Goal: Book appointment/travel/reservation

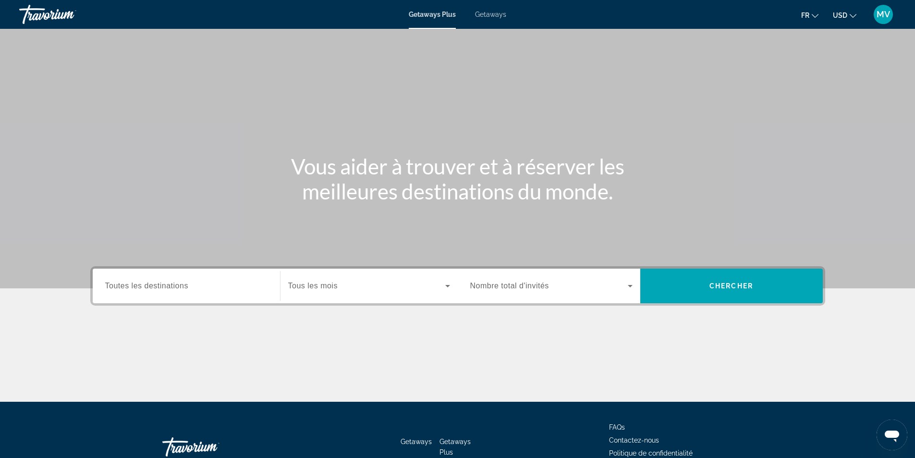
click at [198, 284] on input "Destination Toutes les destinations" at bounding box center [186, 286] width 162 height 12
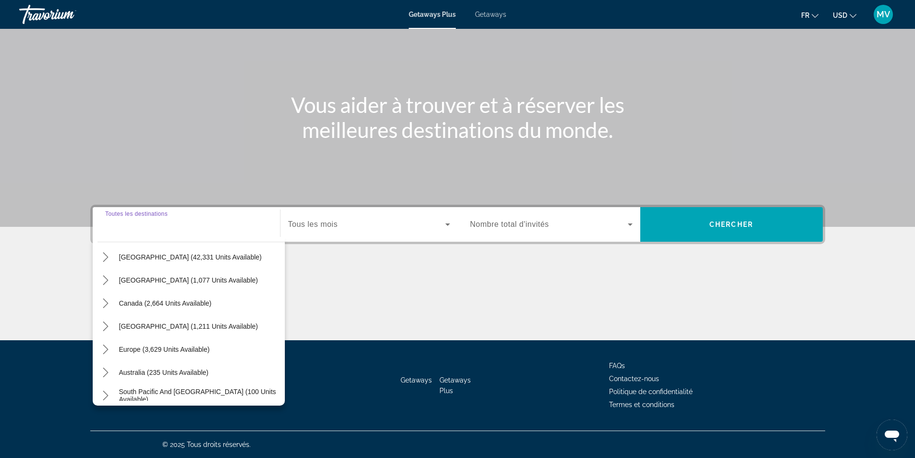
scroll to position [48, 0]
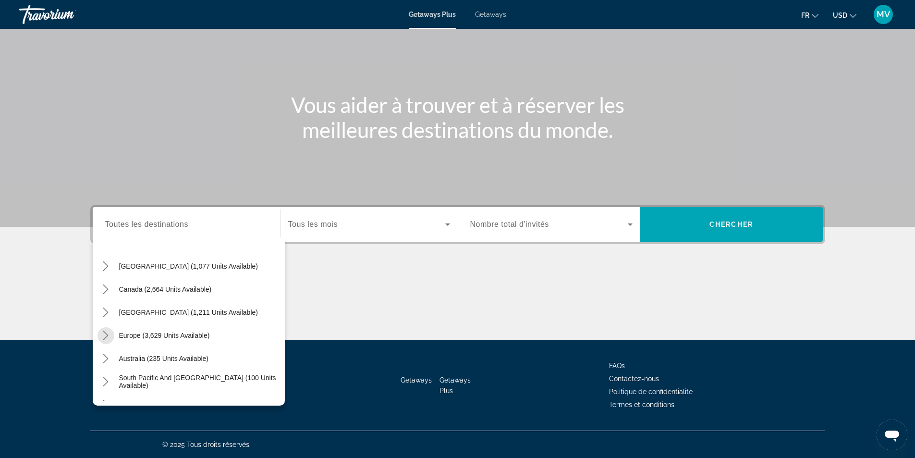
click at [106, 336] on icon "Toggle Europe (3,629 units available) submenu" at bounding box center [106, 335] width 10 height 10
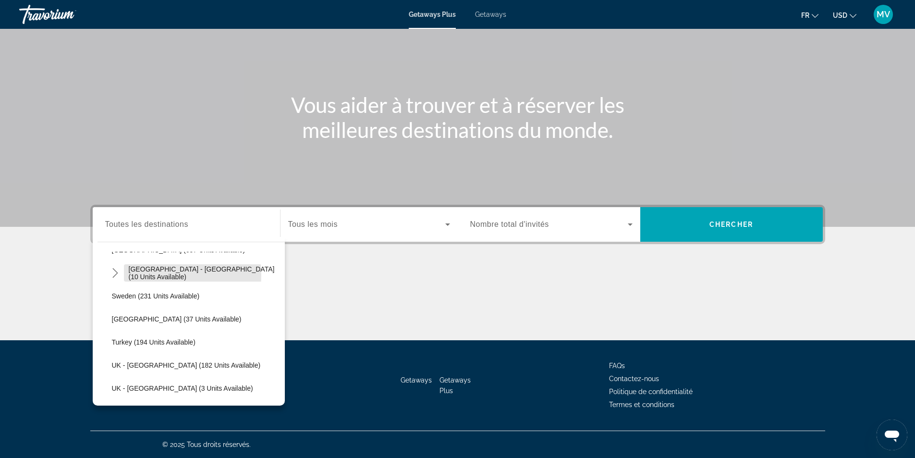
click at [138, 275] on span "[GEOGRAPHIC_DATA] - [GEOGRAPHIC_DATA] (10 units available)" at bounding box center [204, 272] width 151 height 15
type input "**********"
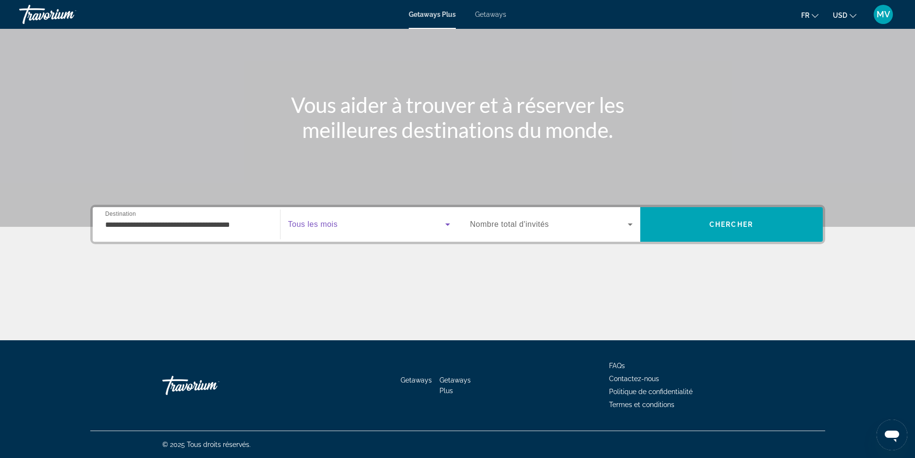
click at [450, 224] on icon "Search widget" at bounding box center [448, 224] width 12 height 12
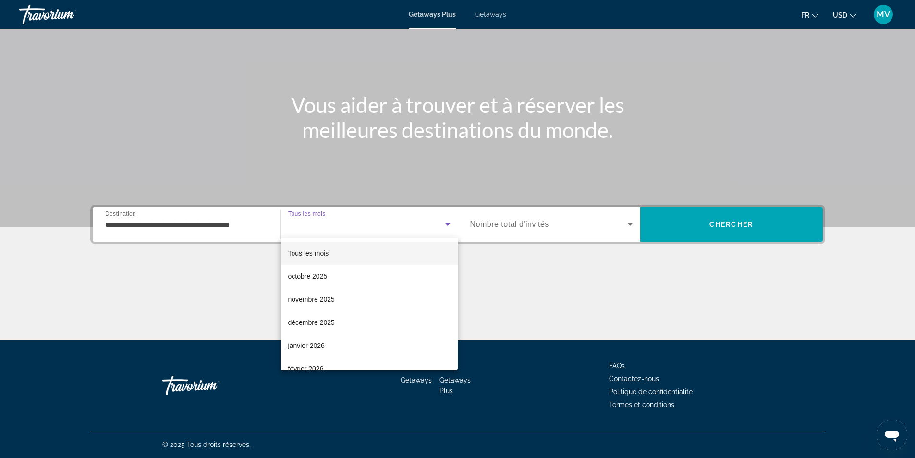
click at [324, 324] on span "décembre 2025" at bounding box center [311, 322] width 47 height 12
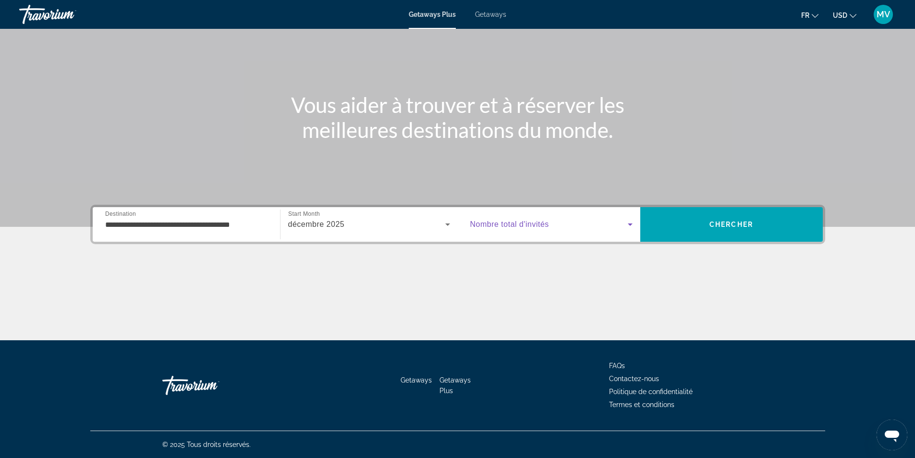
click at [629, 224] on icon "Search widget" at bounding box center [630, 224] width 5 height 2
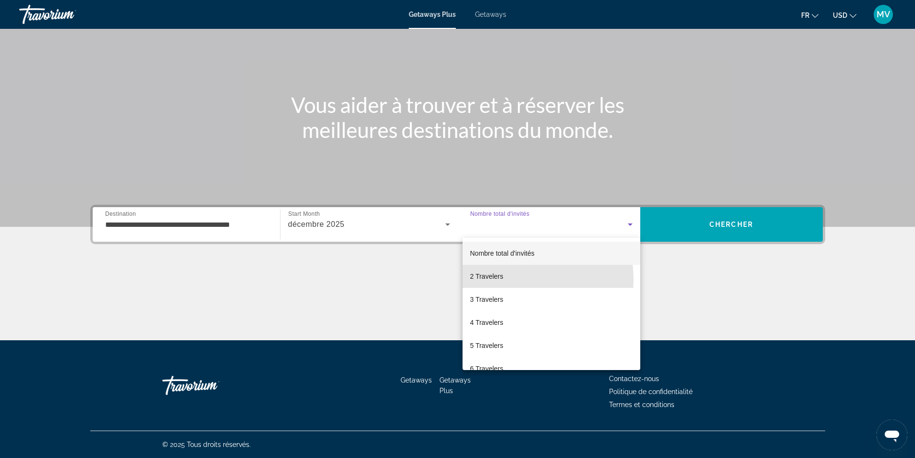
click at [487, 280] on span "2 Travelers" at bounding box center [486, 276] width 33 height 12
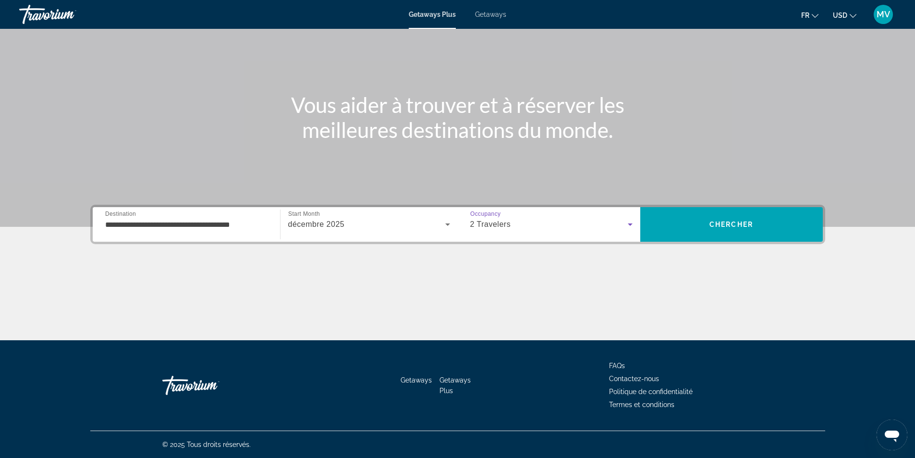
click at [712, 227] on span "Chercher" at bounding box center [731, 224] width 44 height 8
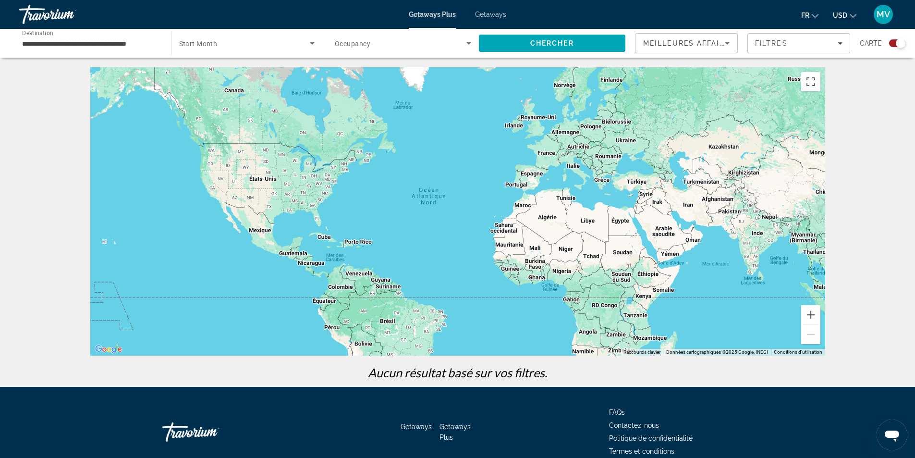
click at [314, 44] on icon "Search widget" at bounding box center [312, 43] width 12 height 12
click at [216, 73] on span "Tous les mois" at bounding box center [199, 72] width 40 height 8
click at [465, 43] on icon "Search widget" at bounding box center [469, 43] width 12 height 12
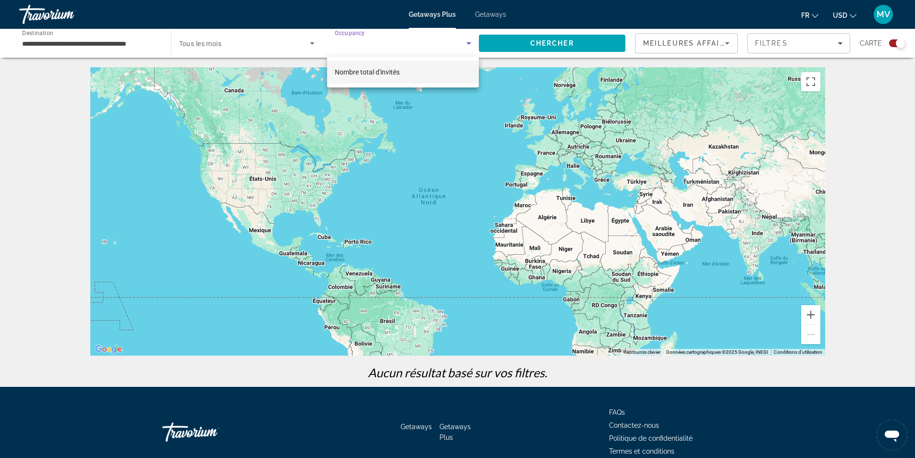
click at [388, 70] on span "Nombre total d'invités" at bounding box center [367, 72] width 65 height 8
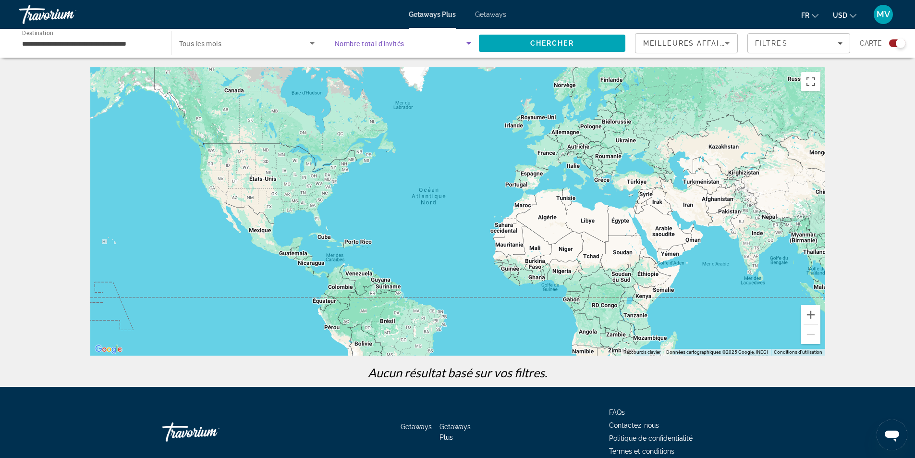
click at [549, 44] on span "Chercher" at bounding box center [552, 43] width 44 height 8
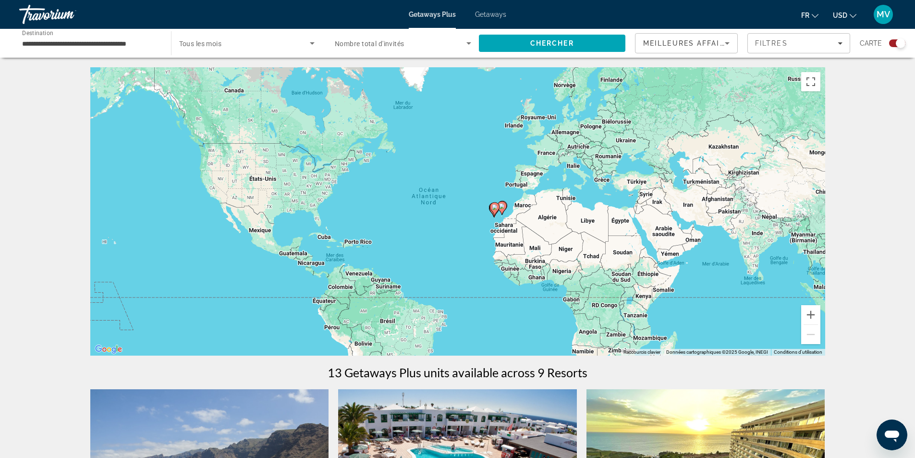
click at [881, 14] on span "MV" at bounding box center [882, 15] width 13 height 10
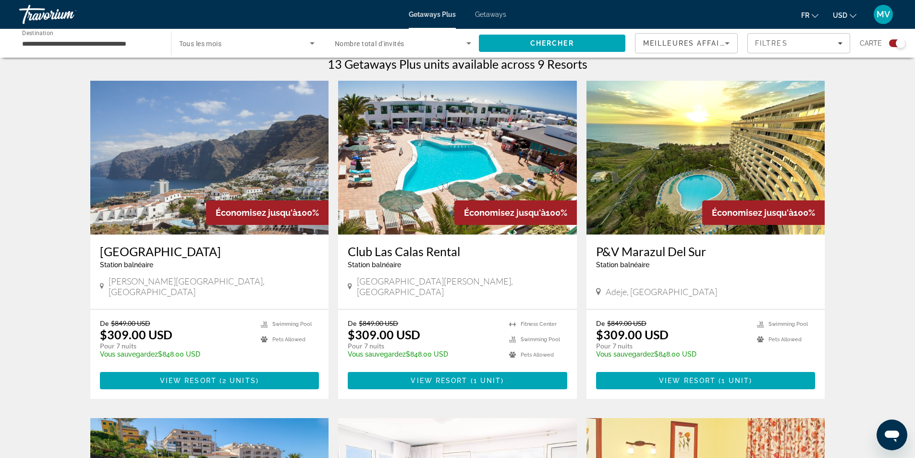
scroll to position [336, 0]
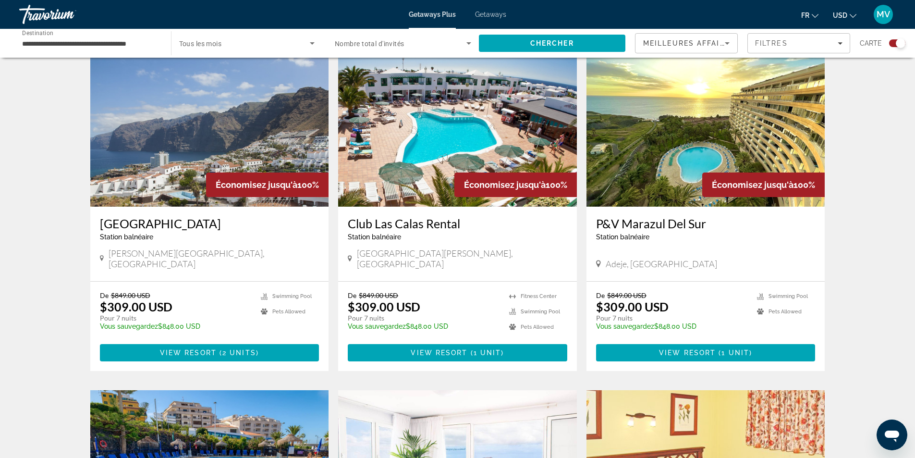
click at [172, 235] on div "Station balnéaire - Ceci est une station d'adultes seulement" at bounding box center [209, 237] width 219 height 8
click at [196, 349] on span "View Resort" at bounding box center [188, 353] width 57 height 8
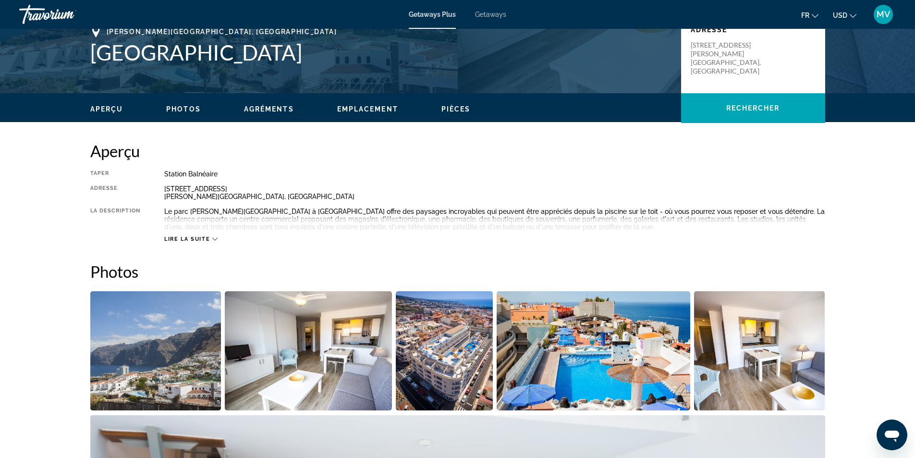
scroll to position [288, 0]
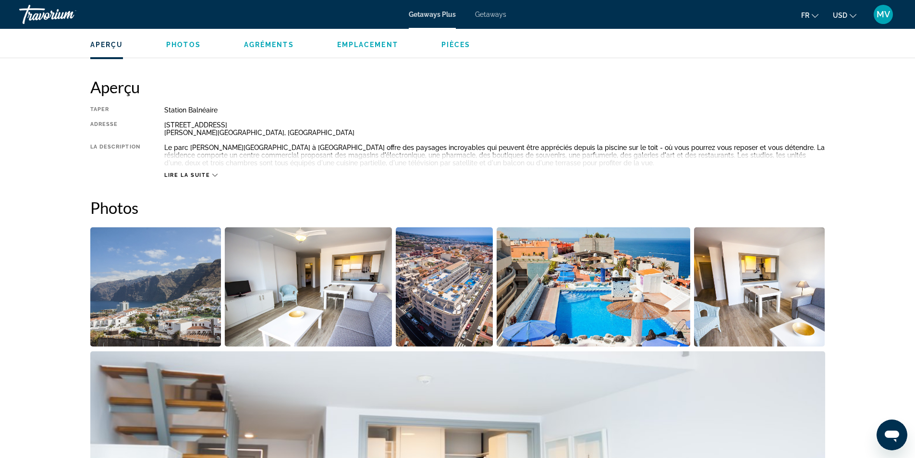
click at [216, 174] on icon "Main content" at bounding box center [214, 174] width 5 height 5
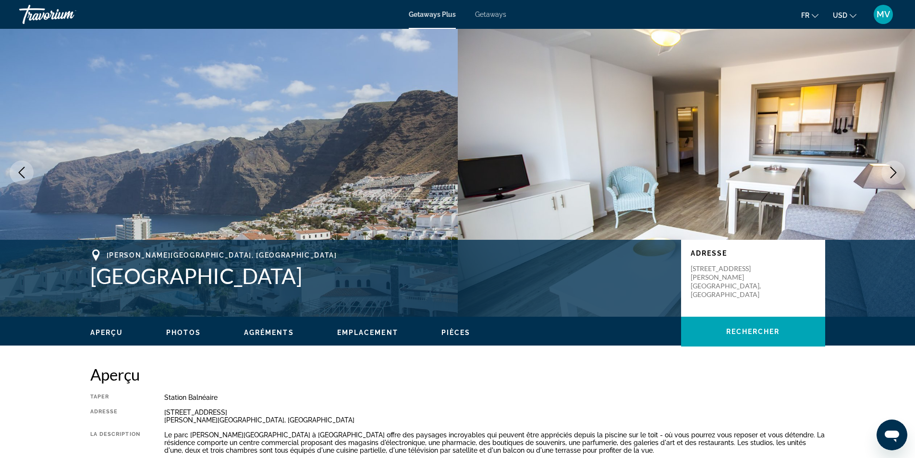
scroll to position [0, 0]
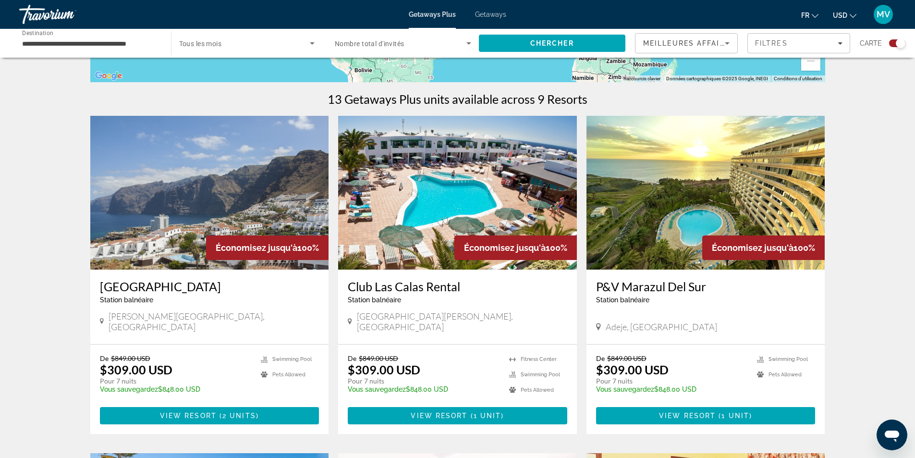
scroll to position [288, 0]
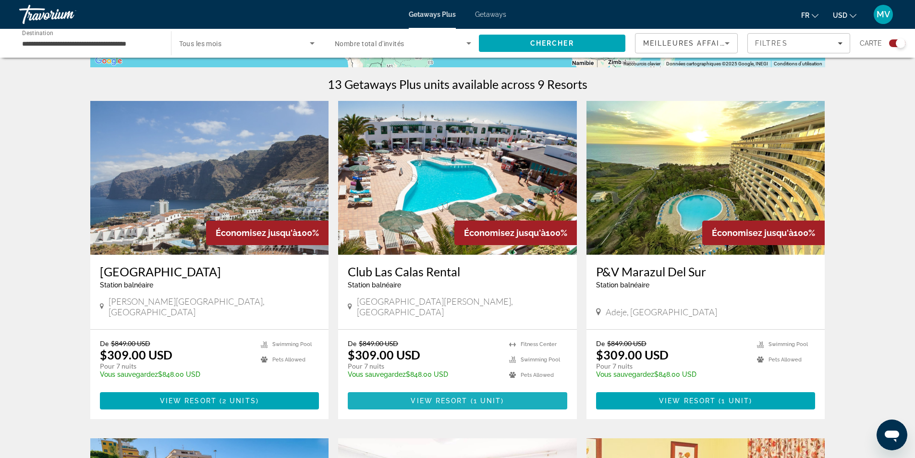
click at [432, 397] on span "View Resort" at bounding box center [439, 401] width 57 height 8
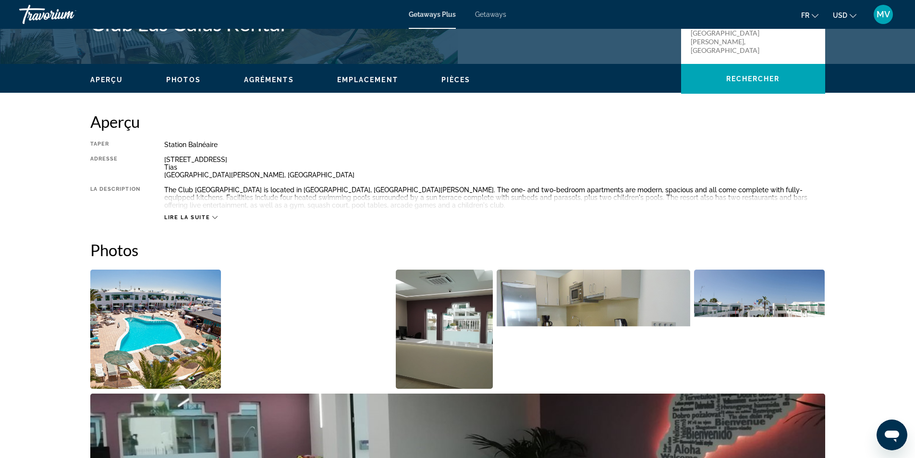
scroll to position [336, 0]
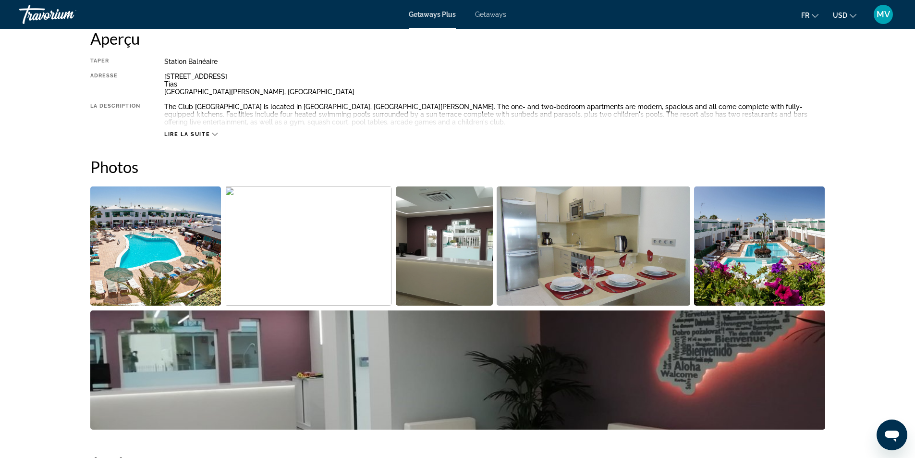
click at [212, 132] on div "Lire la suite" at bounding box center [190, 134] width 53 height 6
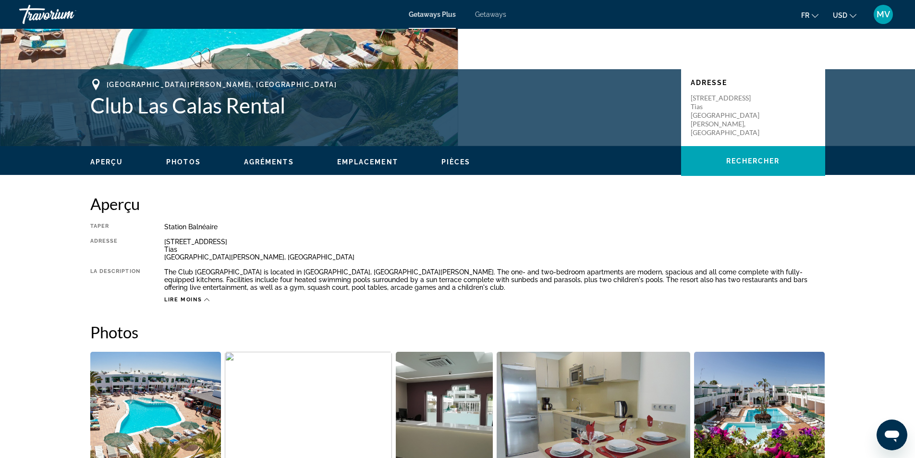
scroll to position [0, 0]
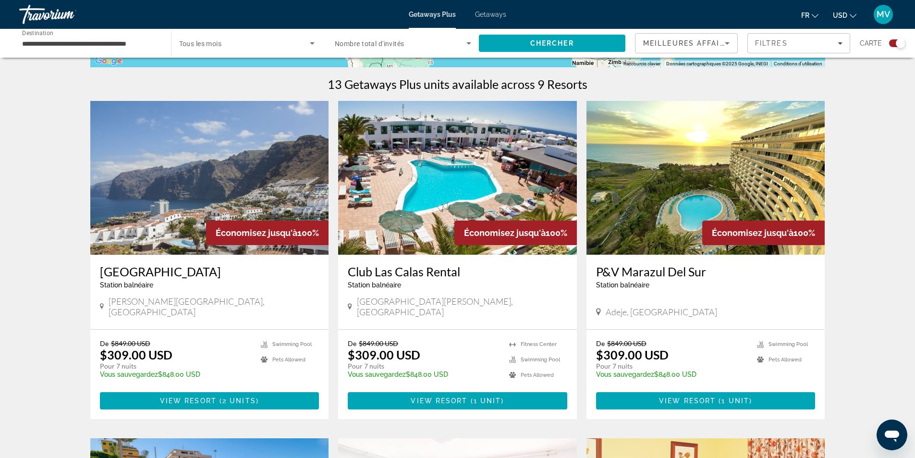
scroll to position [336, 0]
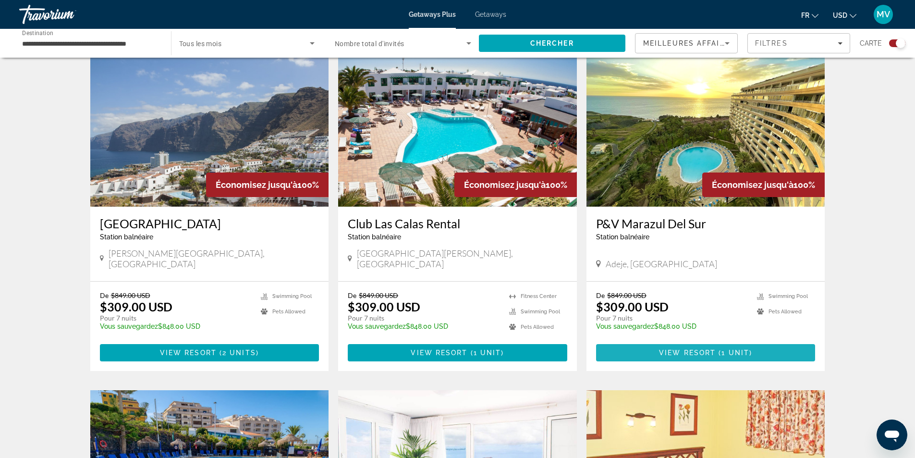
click at [715, 349] on span "View Resort" at bounding box center [687, 353] width 57 height 8
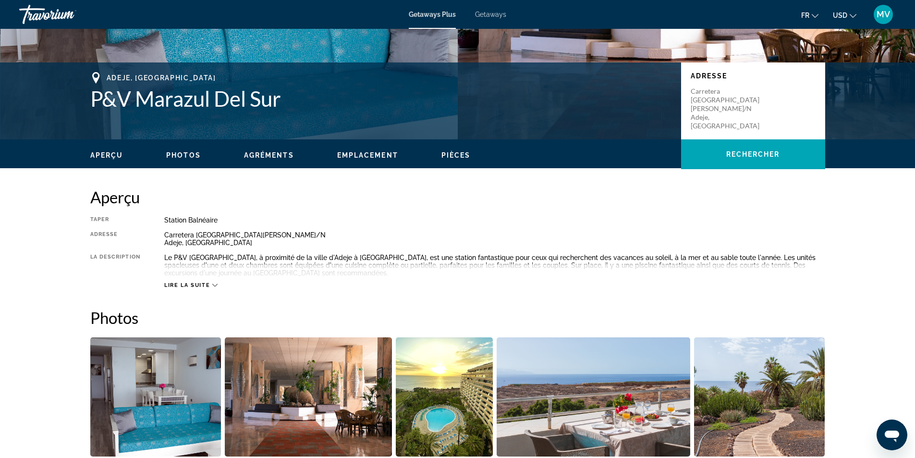
scroll to position [192, 0]
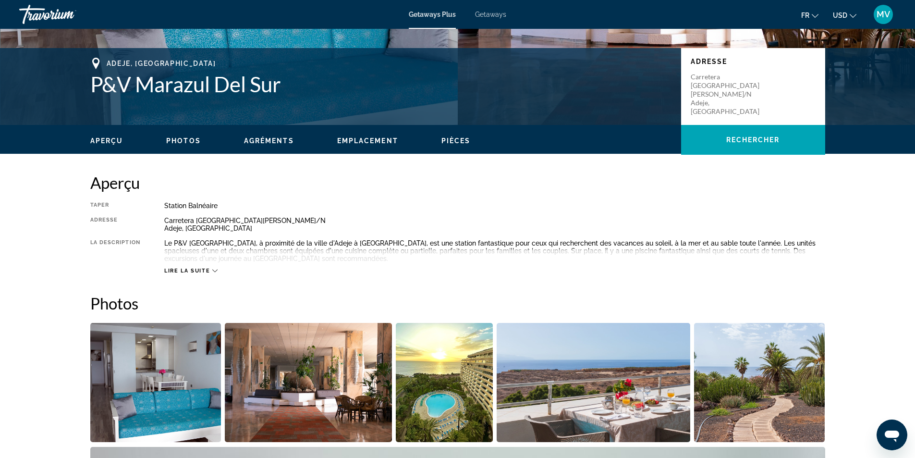
click at [216, 268] on icon "Main content" at bounding box center [214, 270] width 5 height 5
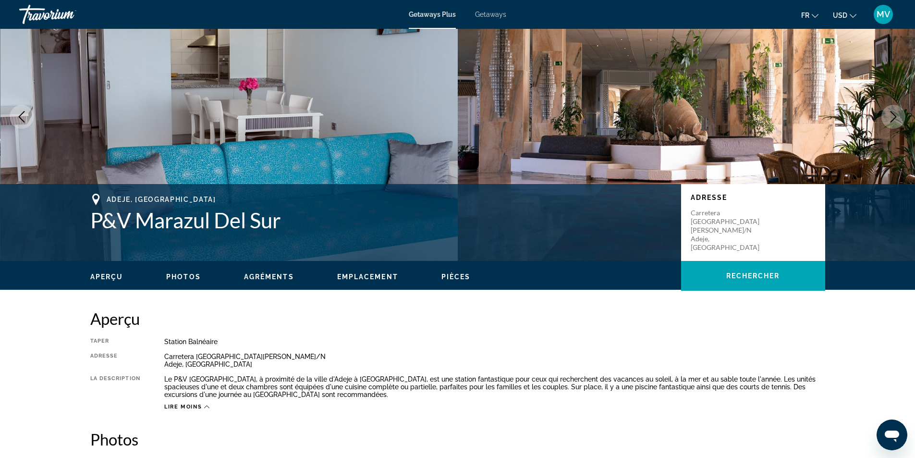
scroll to position [0, 0]
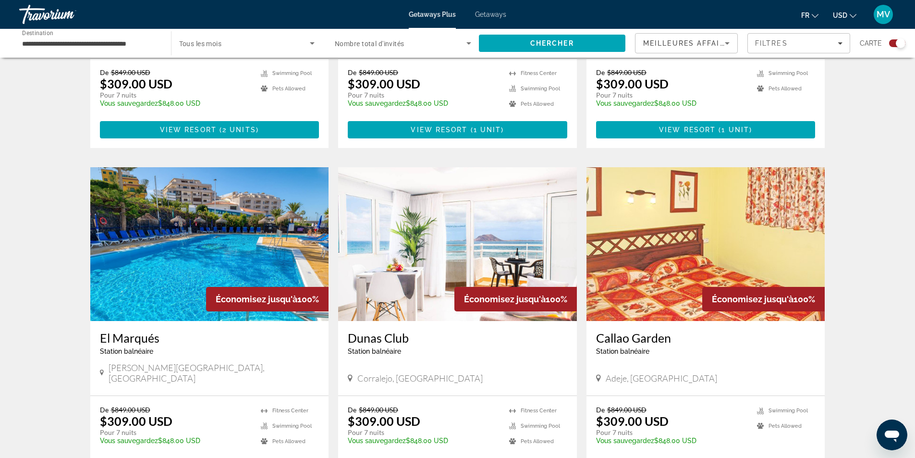
scroll to position [624, 0]
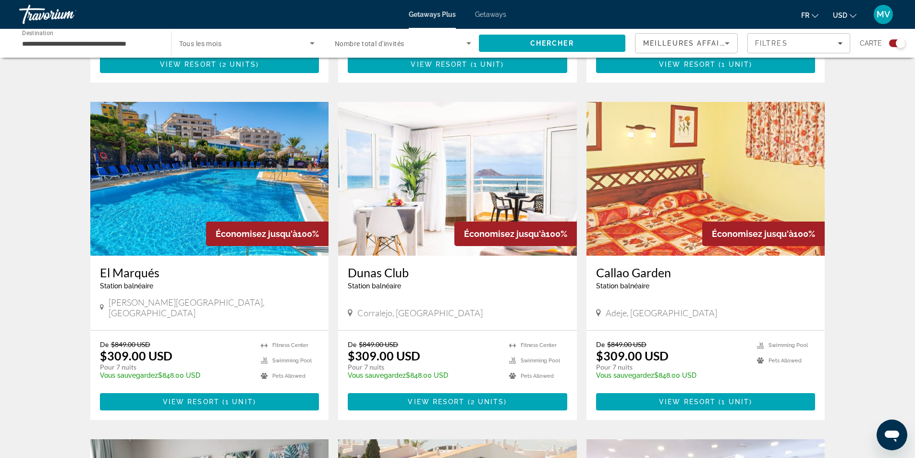
click at [201, 398] on span "View Resort" at bounding box center [191, 402] width 57 height 8
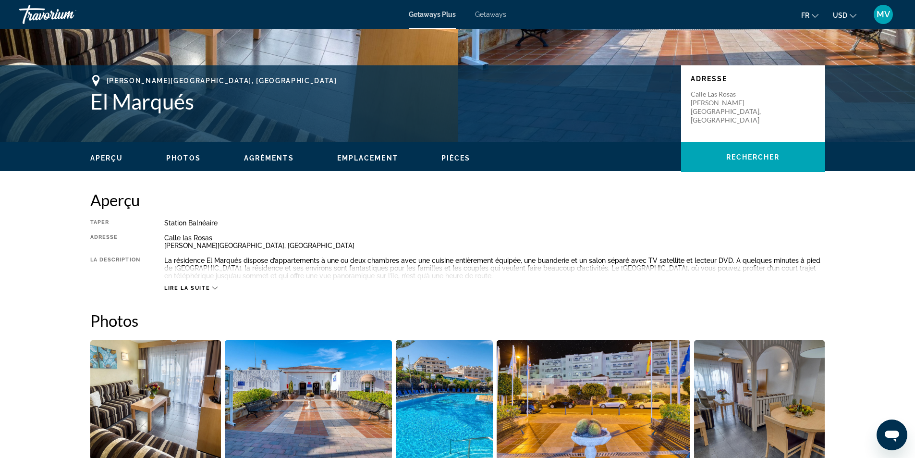
scroll to position [192, 0]
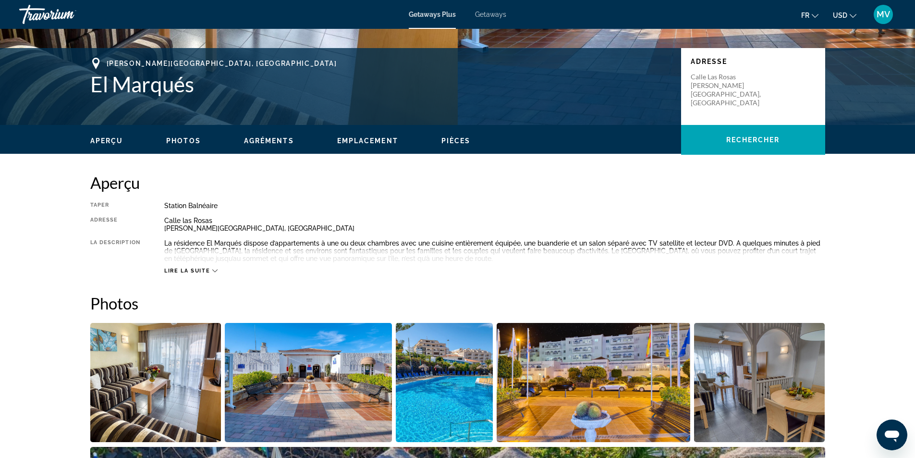
click at [214, 269] on icon "Main content" at bounding box center [214, 270] width 5 height 5
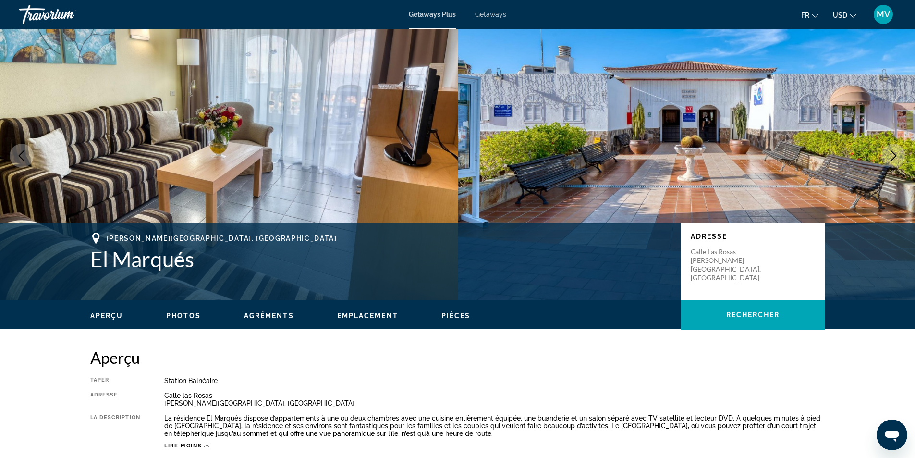
scroll to position [0, 0]
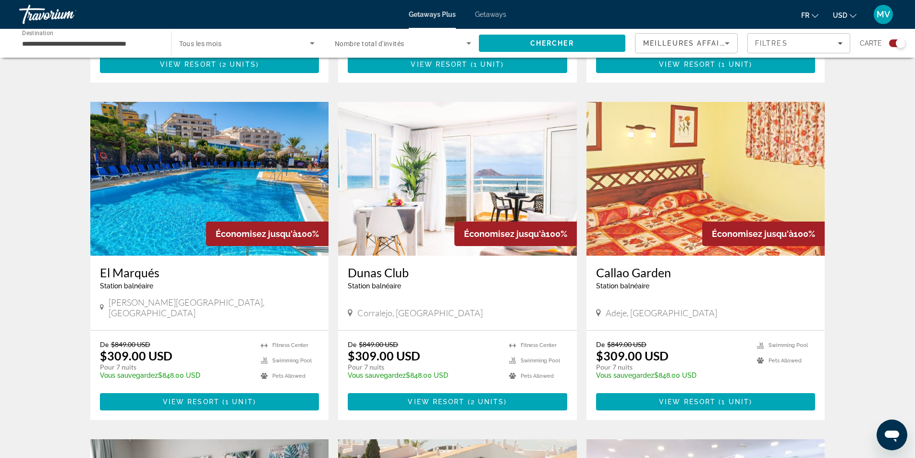
scroll to position [672, 0]
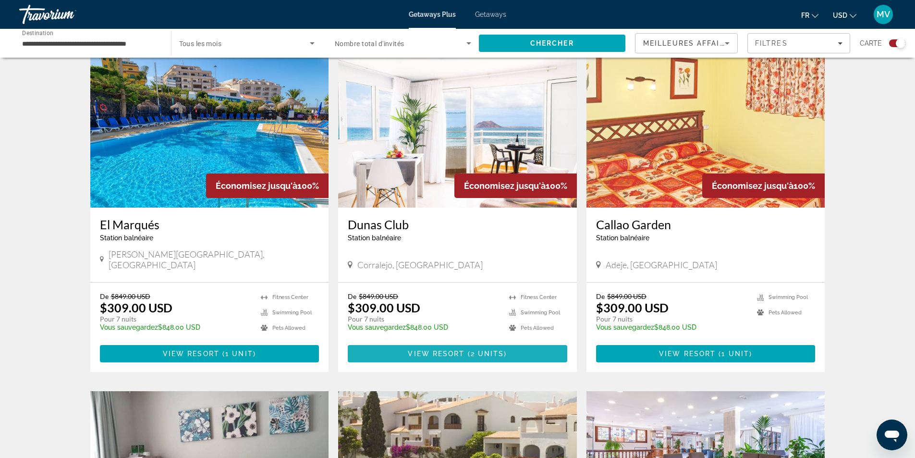
click at [447, 350] on span "View Resort" at bounding box center [436, 354] width 57 height 8
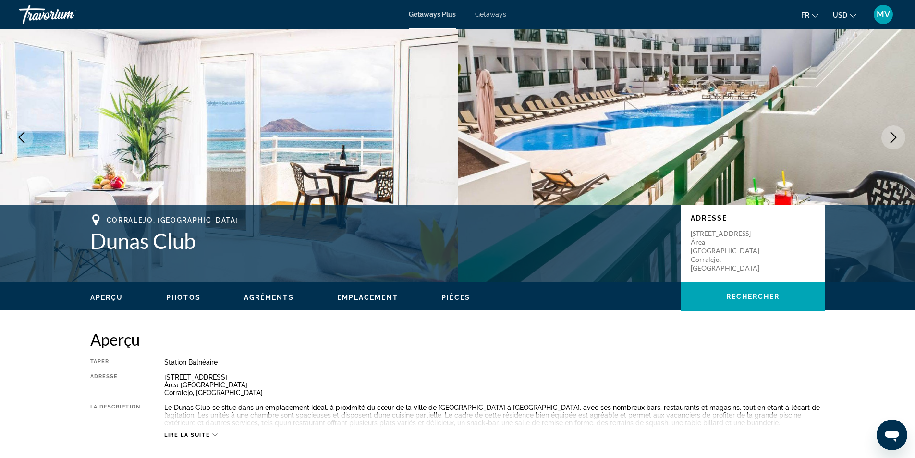
scroll to position [144, 0]
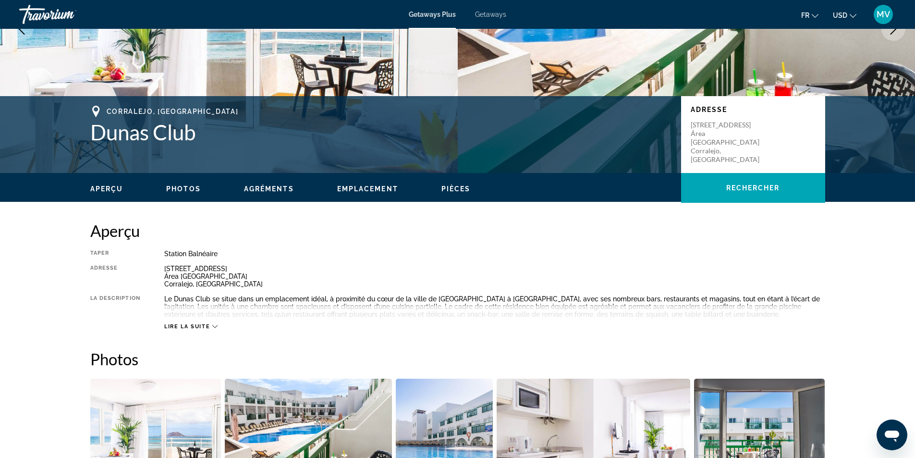
click at [209, 326] on span "Lire la suite" at bounding box center [187, 326] width 46 height 6
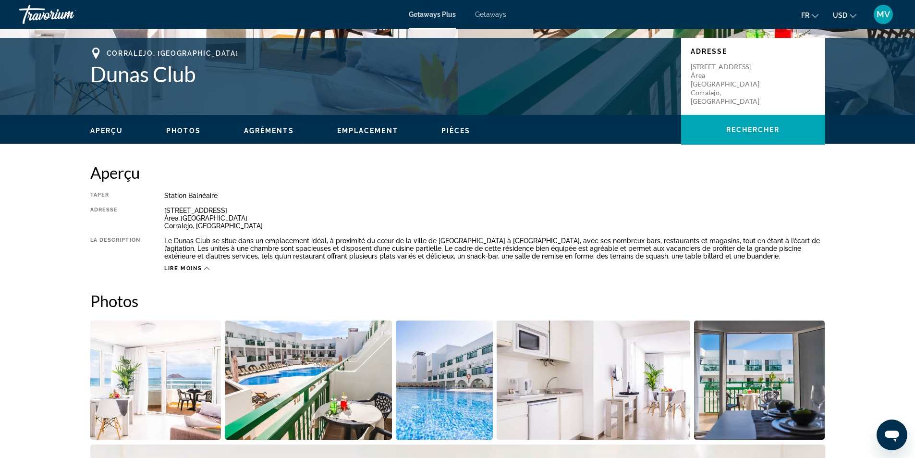
scroll to position [192, 0]
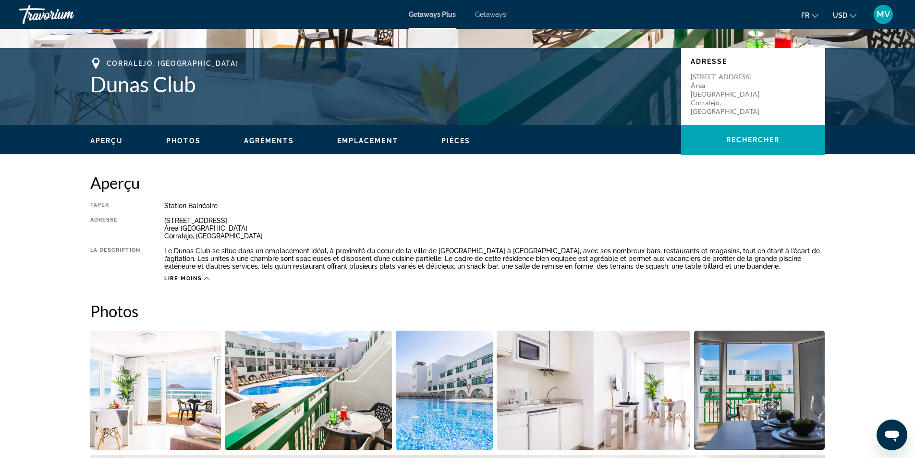
click at [264, 143] on span "Agréments" at bounding box center [269, 141] width 50 height 8
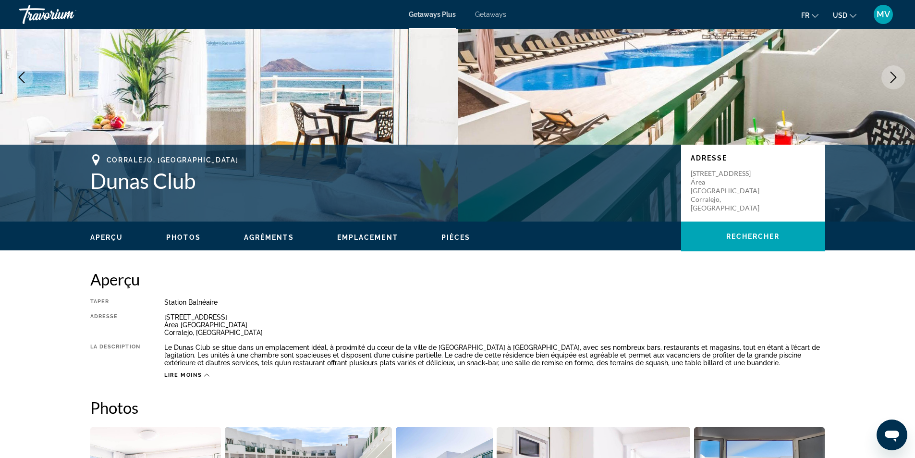
scroll to position [0, 0]
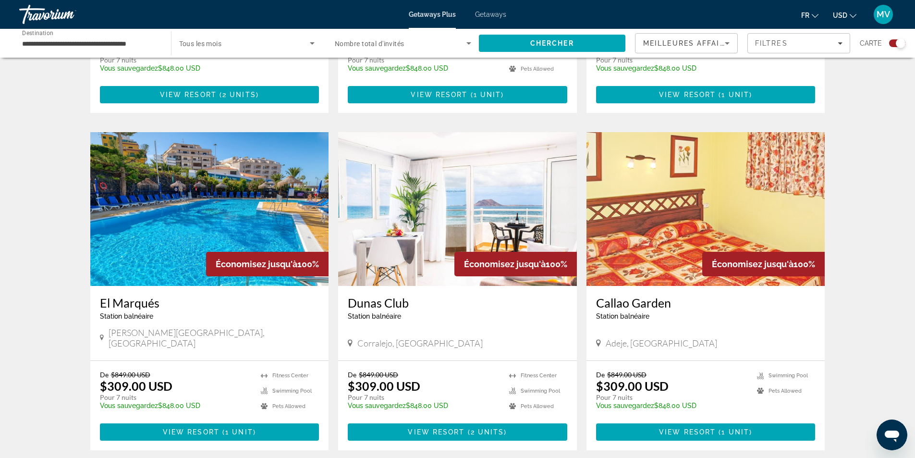
scroll to position [624, 0]
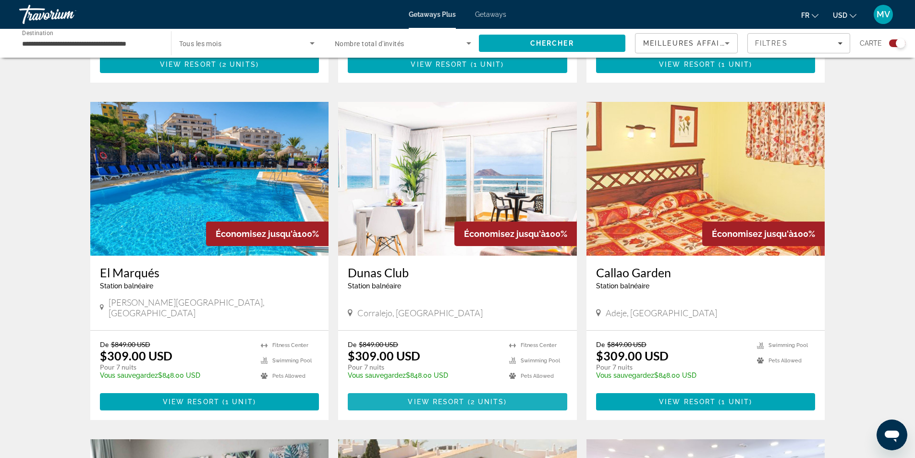
click at [465, 398] on span "Main content" at bounding box center [466, 402] width 3 height 8
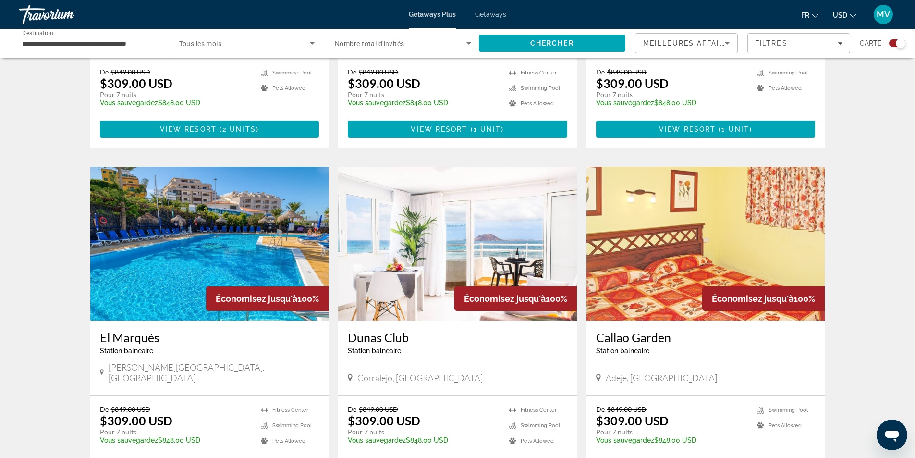
scroll to position [624, 0]
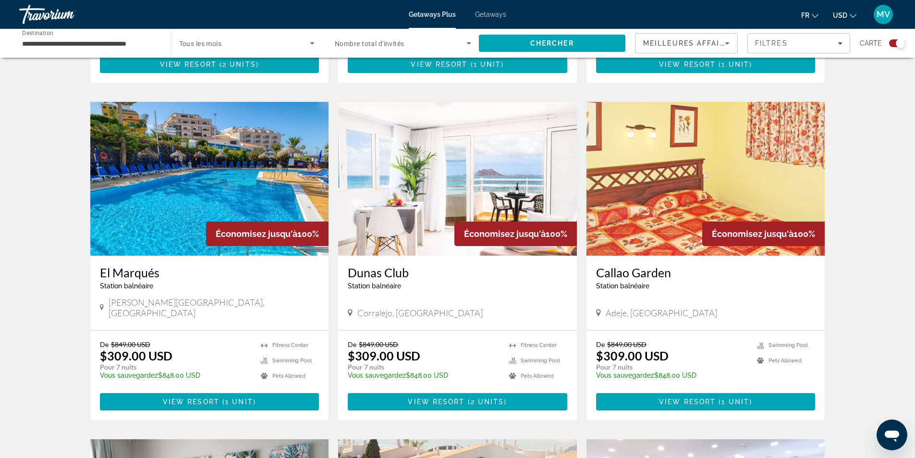
click at [690, 398] on span "View Resort" at bounding box center [687, 402] width 57 height 8
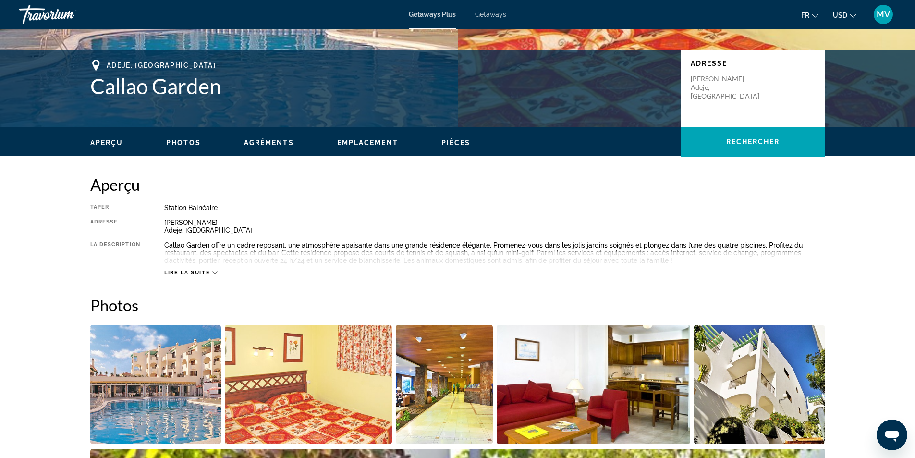
scroll to position [192, 0]
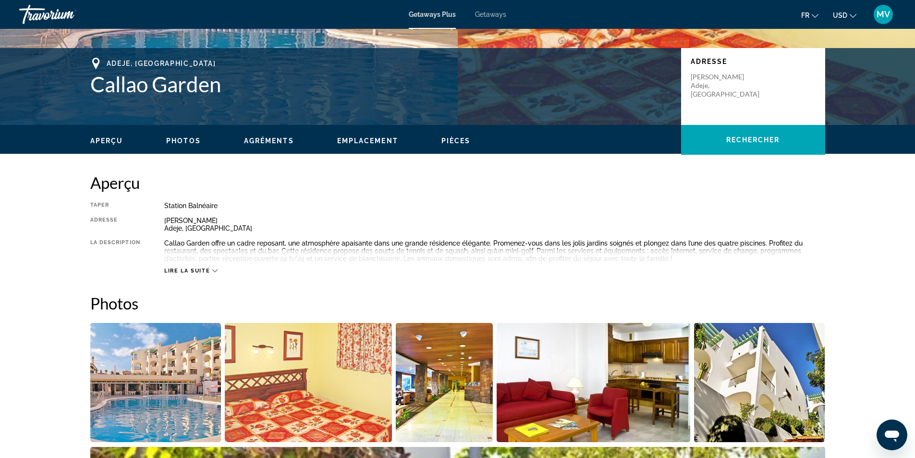
click at [215, 270] on icon "Main content" at bounding box center [214, 270] width 5 height 5
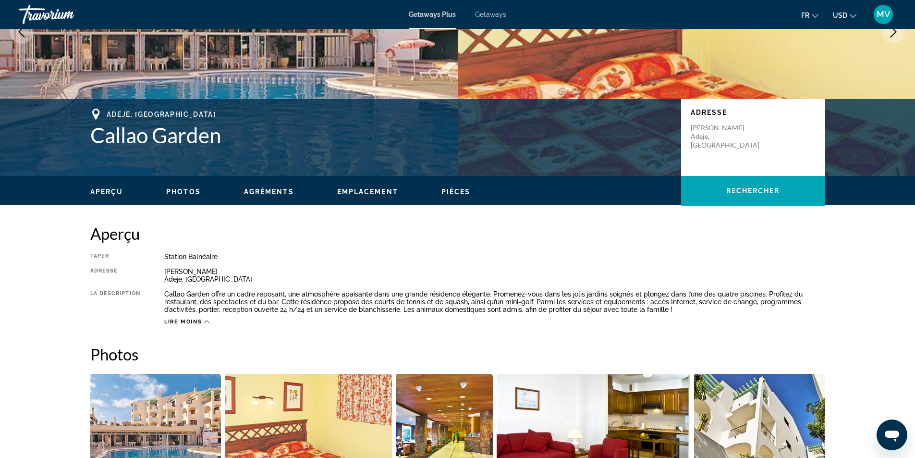
scroll to position [0, 0]
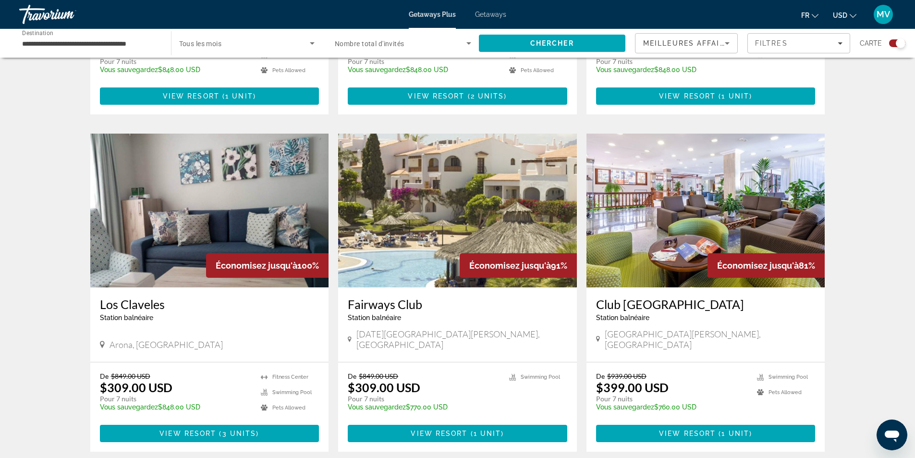
scroll to position [960, 0]
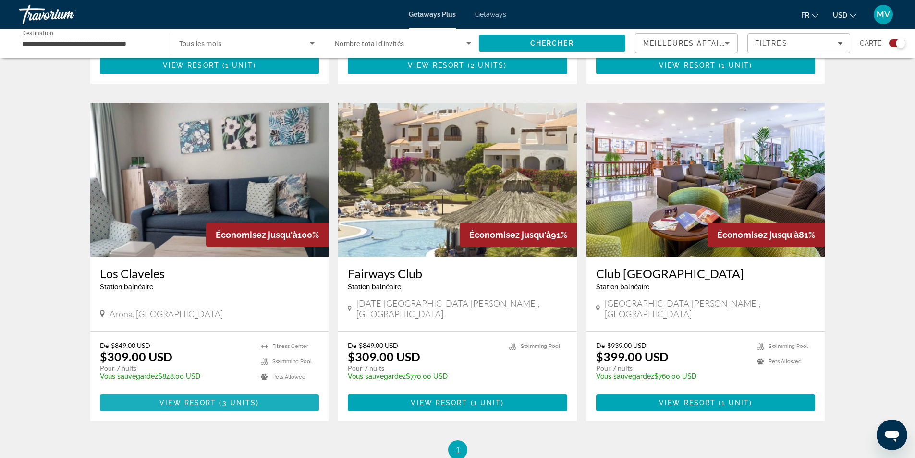
click at [210, 399] on span "View Resort" at bounding box center [187, 403] width 57 height 8
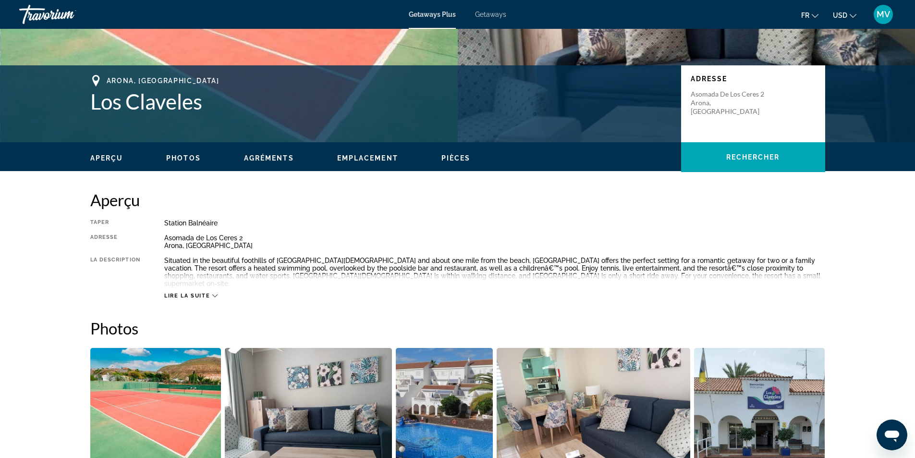
scroll to position [192, 0]
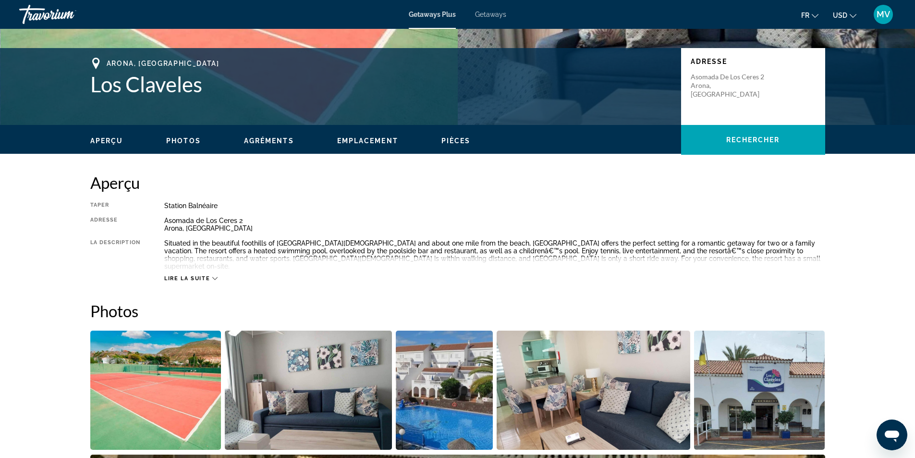
click at [215, 276] on icon "Main content" at bounding box center [214, 278] width 5 height 5
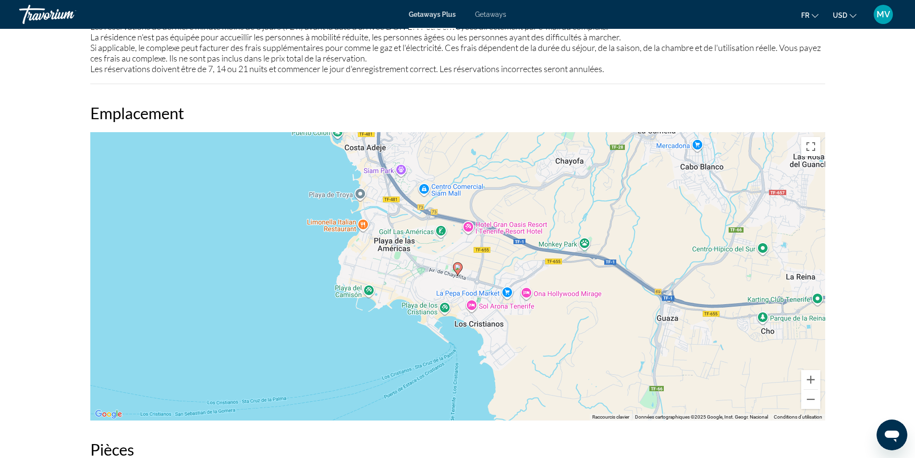
scroll to position [1249, 0]
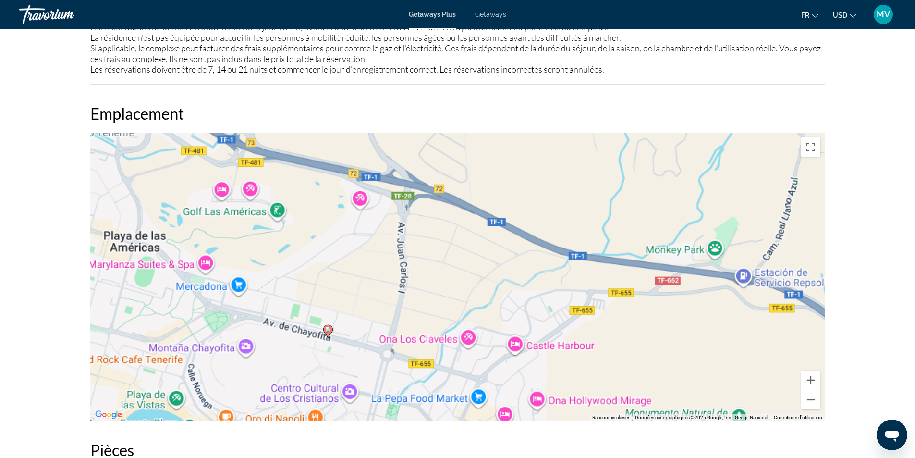
drag, startPoint x: 520, startPoint y: 239, endPoint x: 512, endPoint y: 237, distance: 7.9
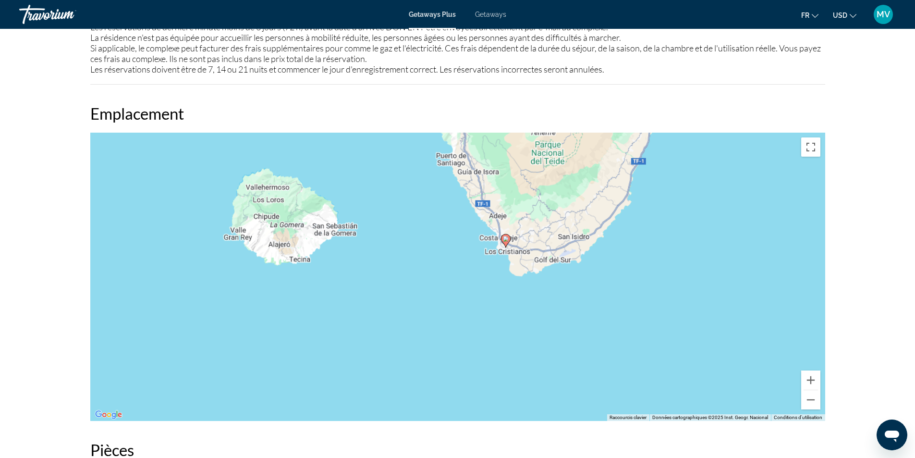
drag, startPoint x: 513, startPoint y: 236, endPoint x: 508, endPoint y: 239, distance: 5.6
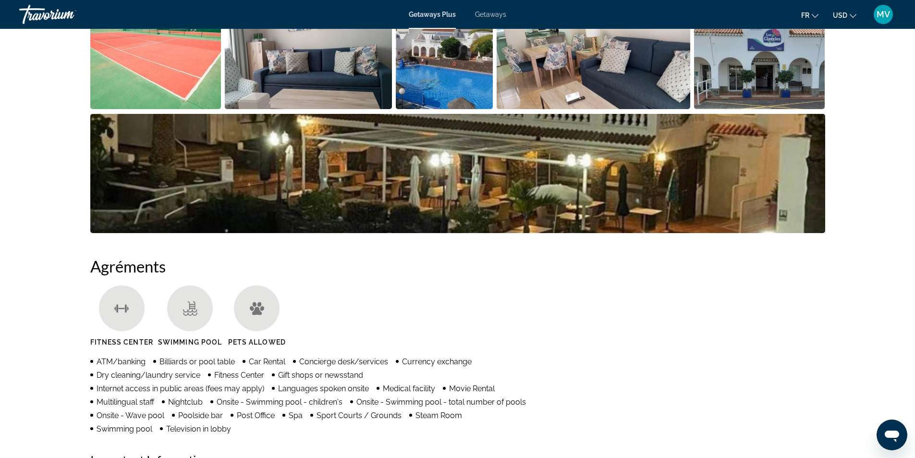
scroll to position [340, 0]
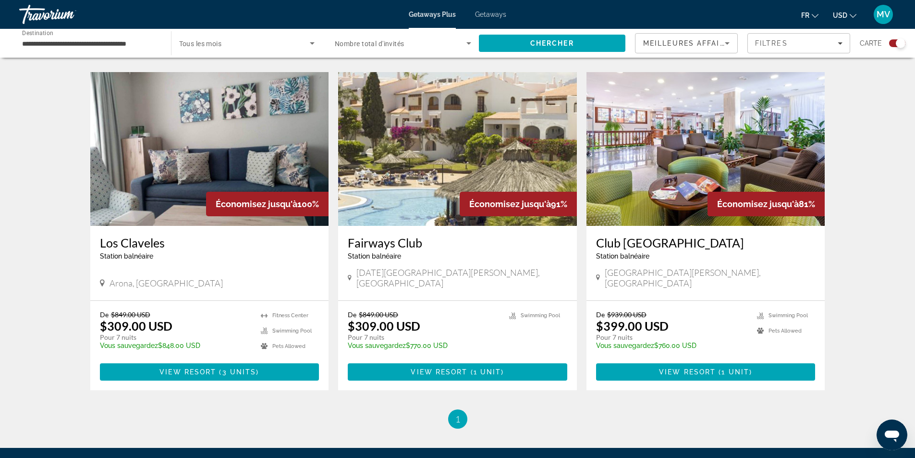
scroll to position [1008, 0]
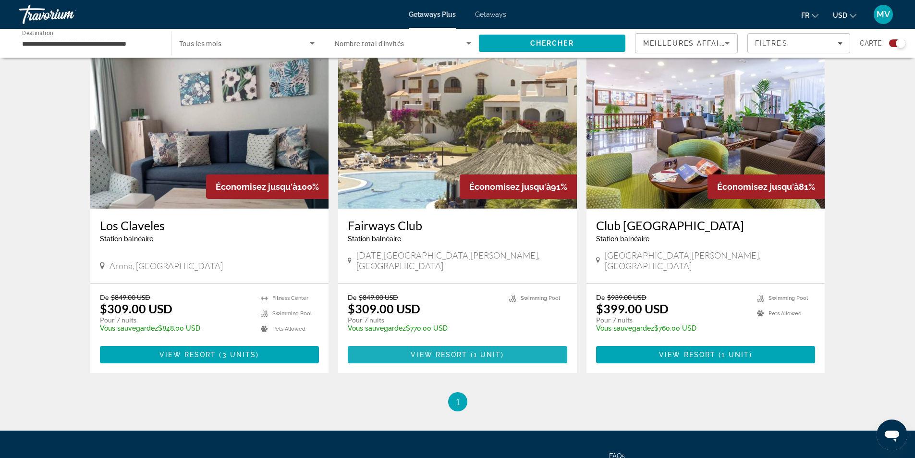
click at [454, 343] on span "Main content" at bounding box center [457, 354] width 219 height 23
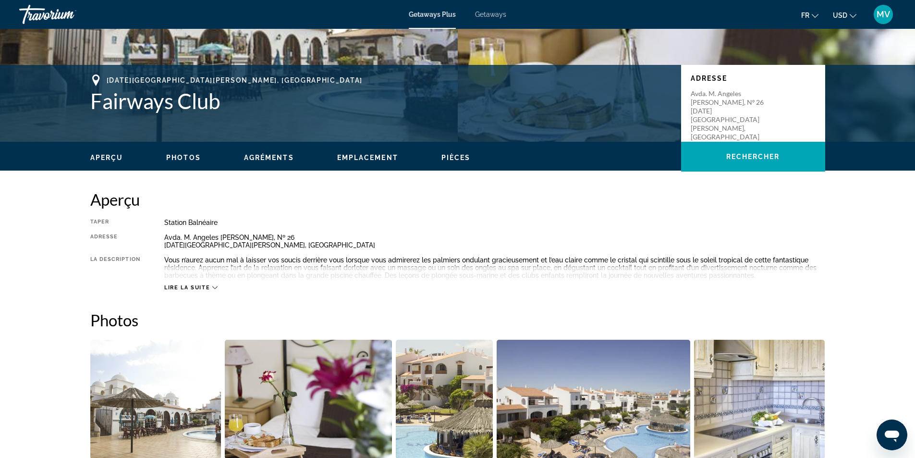
scroll to position [192, 0]
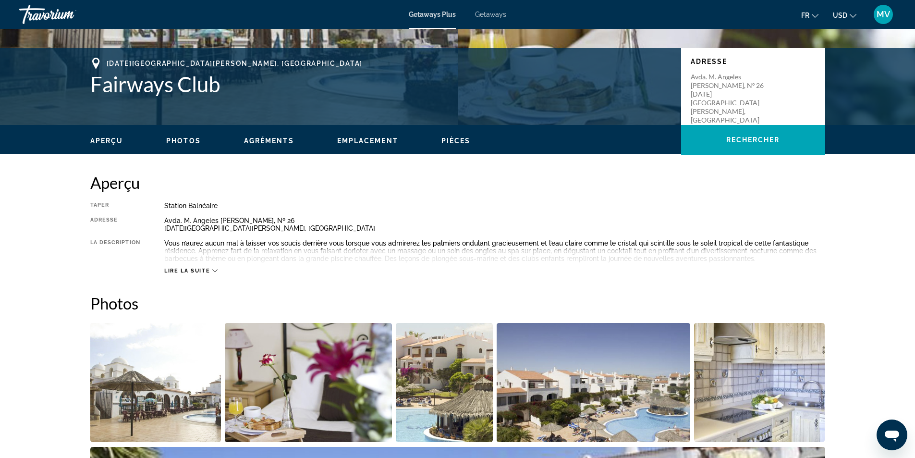
click at [214, 269] on icon "Main content" at bounding box center [214, 270] width 5 height 5
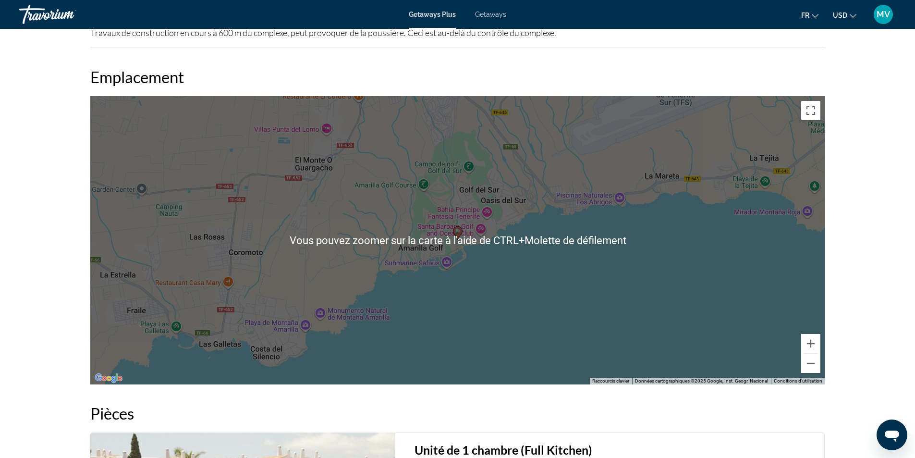
scroll to position [1261, 0]
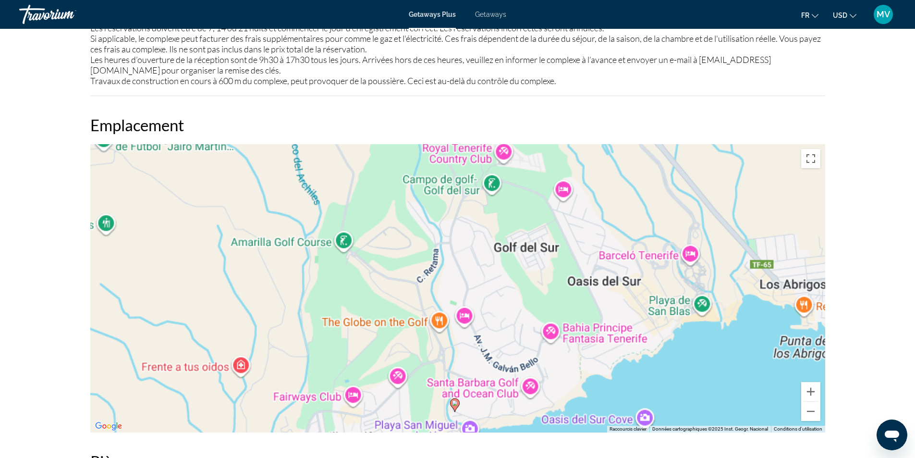
drag, startPoint x: 459, startPoint y: 233, endPoint x: 449, endPoint y: 228, distance: 11.6
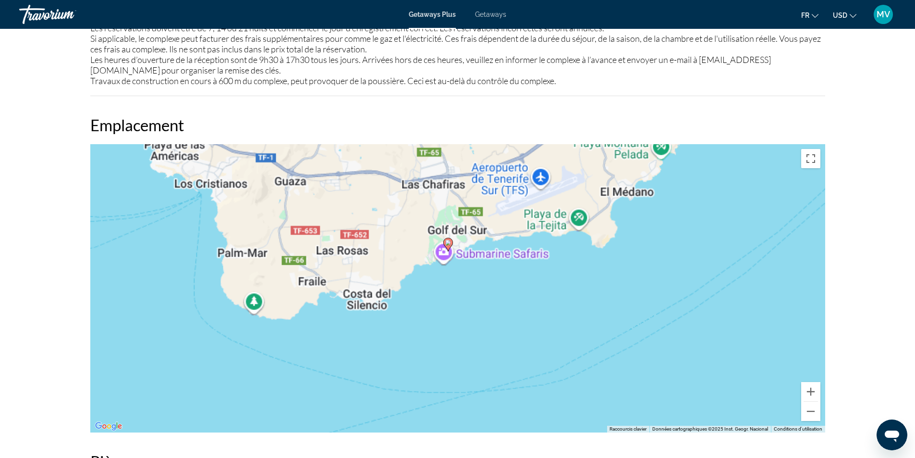
drag, startPoint x: 449, startPoint y: 227, endPoint x: 443, endPoint y: 227, distance: 5.8
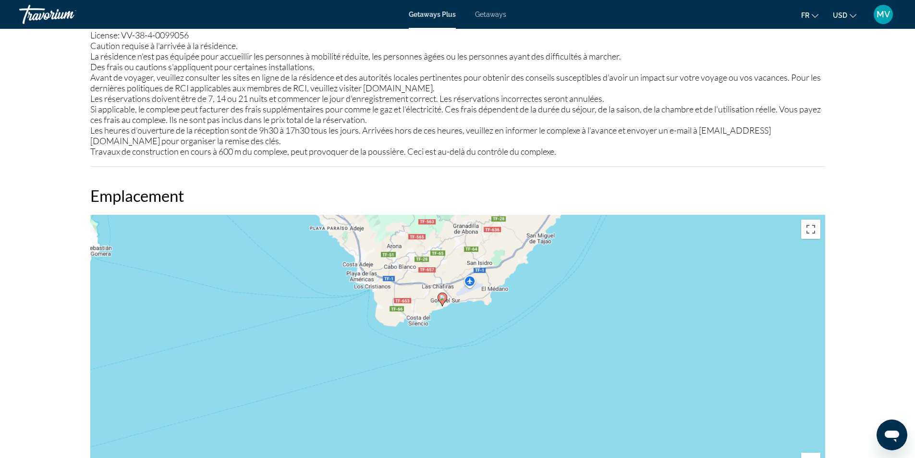
scroll to position [1192, 0]
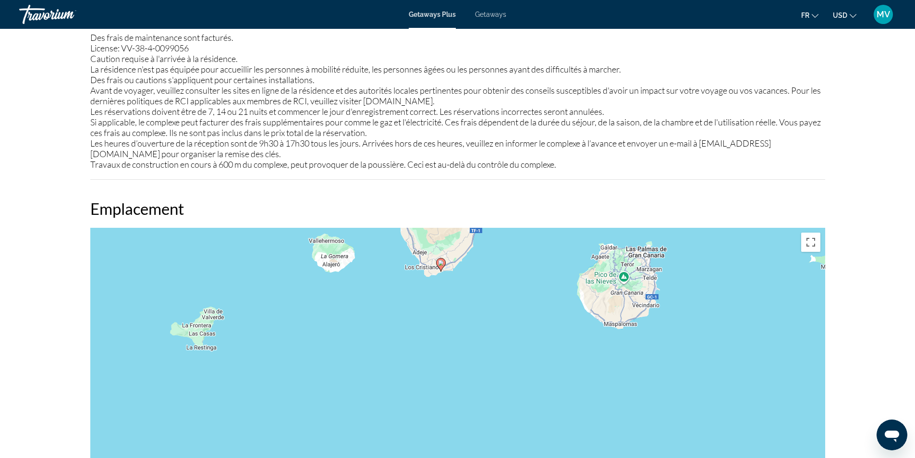
drag, startPoint x: 457, startPoint y: 253, endPoint x: 441, endPoint y: 244, distance: 17.9
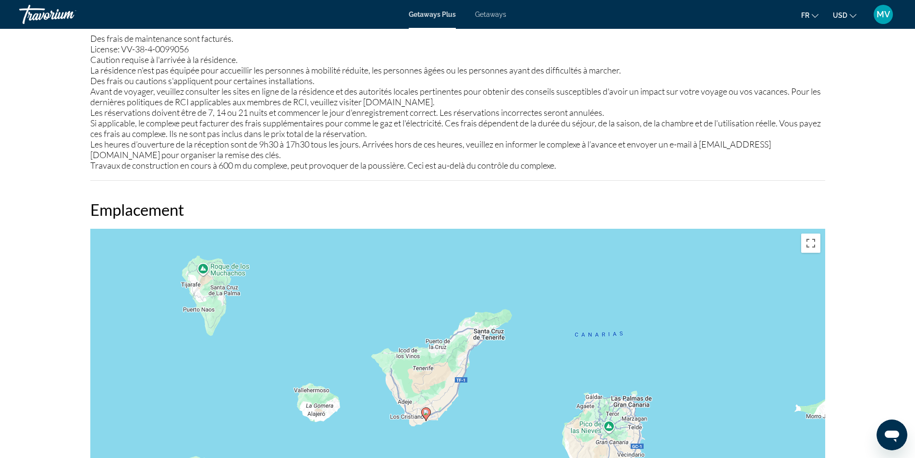
drag, startPoint x: 443, startPoint y: 255, endPoint x: 430, endPoint y: 403, distance: 149.5
click at [430, 403] on div "Pour activer le glissement avec le clavier, appuyez sur Alt+Entrée. Une fois ce…" at bounding box center [457, 373] width 735 height 288
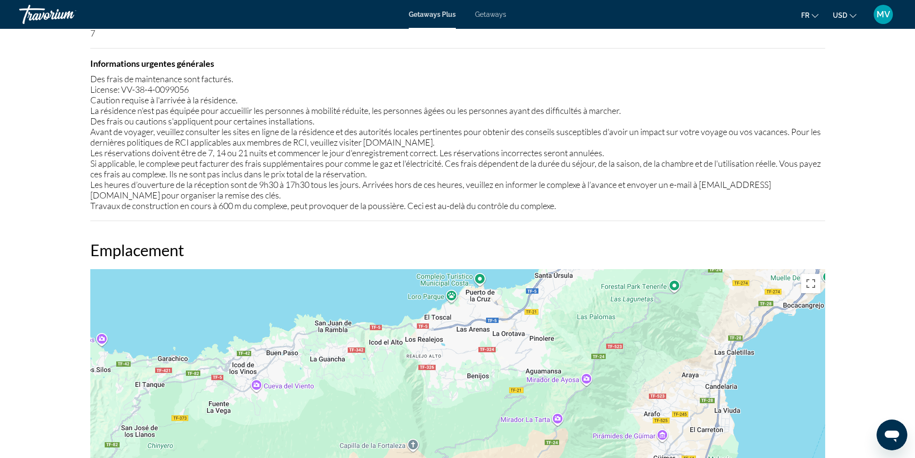
scroll to position [1136, 0]
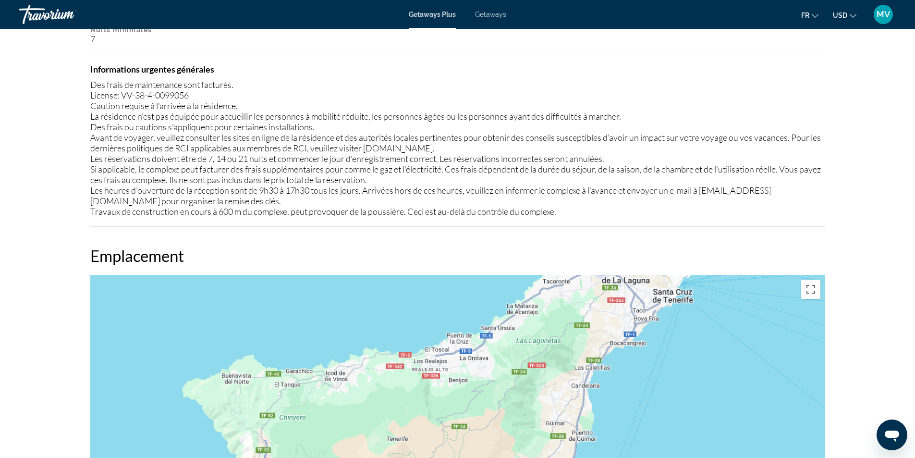
drag, startPoint x: 454, startPoint y: 384, endPoint x: 439, endPoint y: 375, distance: 17.9
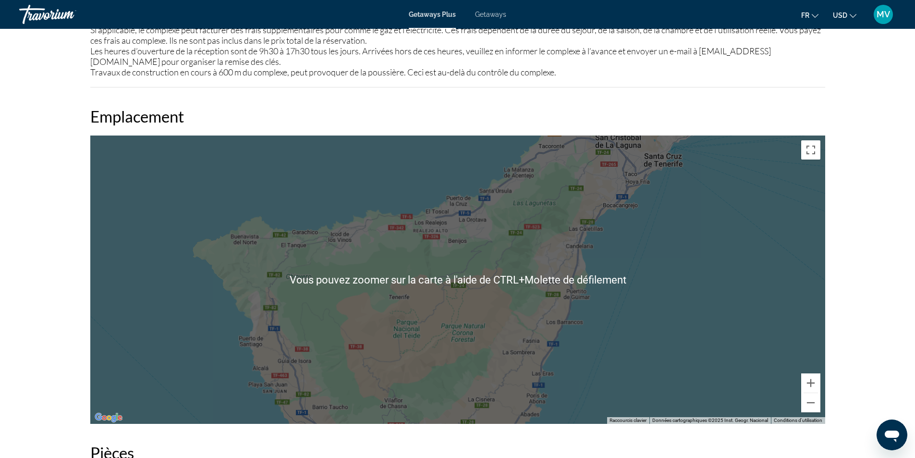
scroll to position [1274, 0]
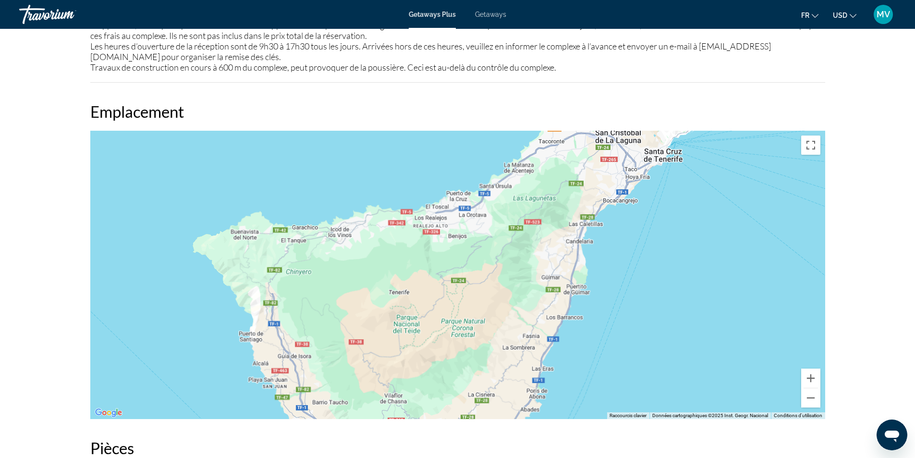
click at [714, 352] on div "Pour activer le glissement avec le clavier, appuyez sur Alt+Entrée. Une fois ce…" at bounding box center [457, 275] width 735 height 288
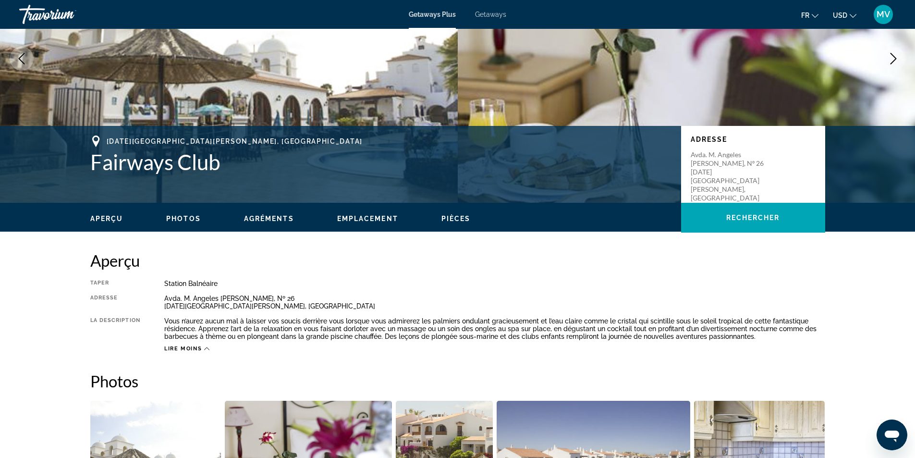
scroll to position [0, 0]
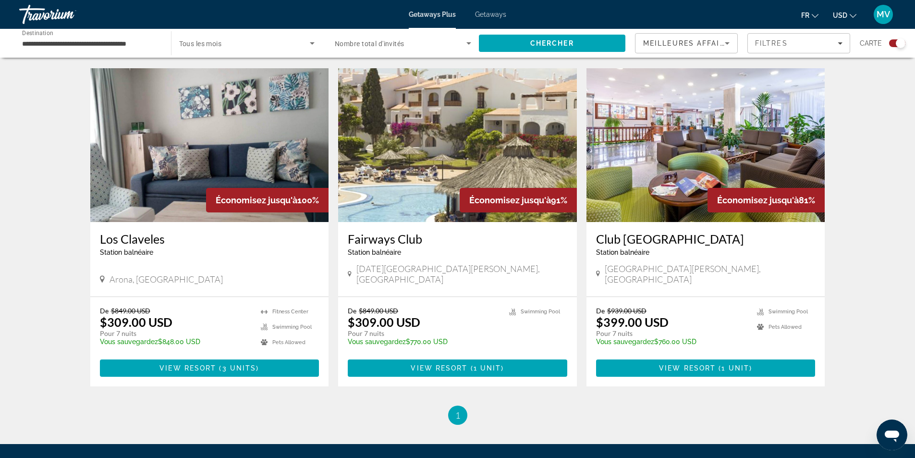
scroll to position [1067, 0]
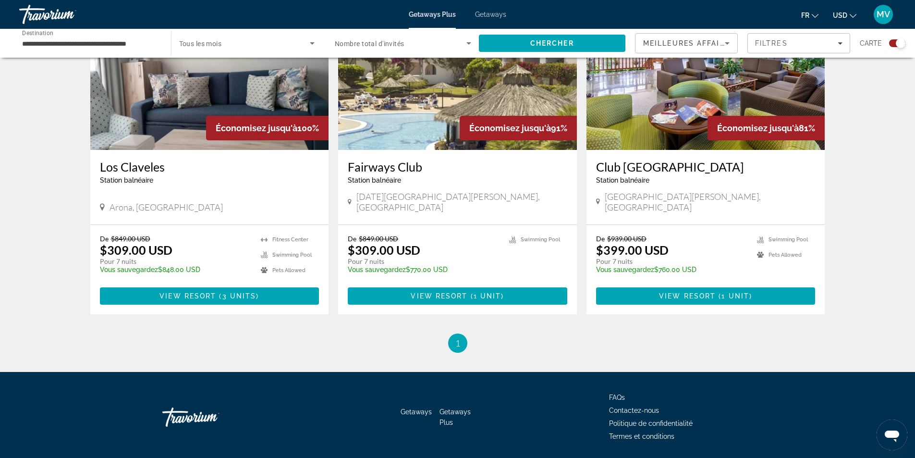
click at [696, 292] on span "View Resort" at bounding box center [687, 296] width 57 height 8
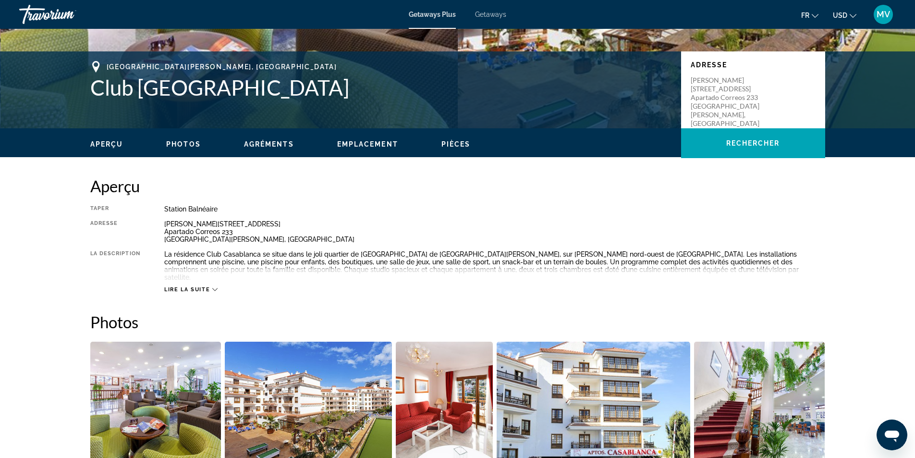
scroll to position [192, 0]
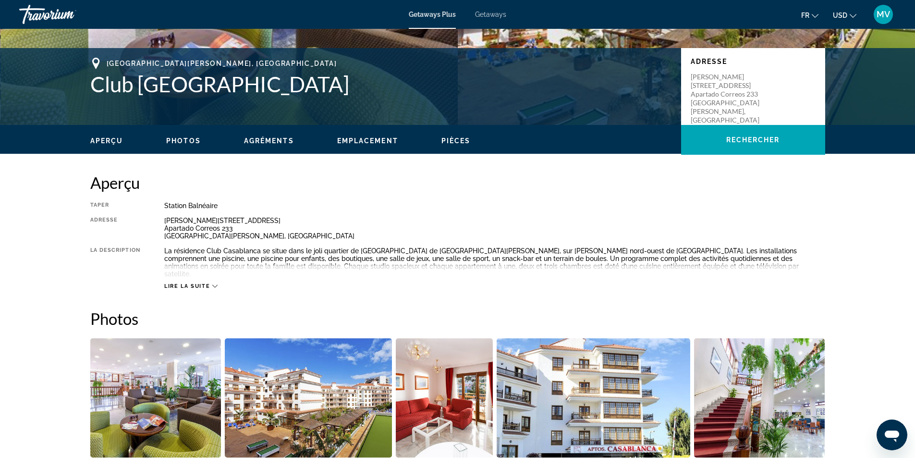
click at [214, 285] on icon "Main content" at bounding box center [214, 286] width 5 height 3
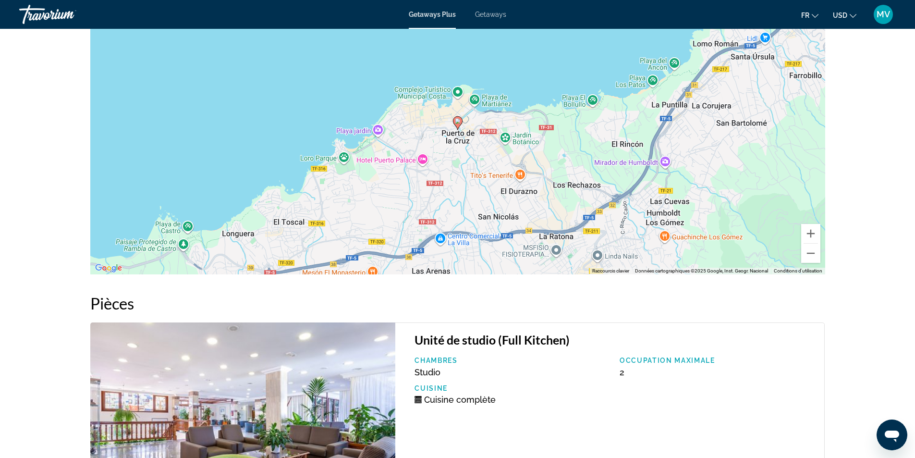
scroll to position [1297, 0]
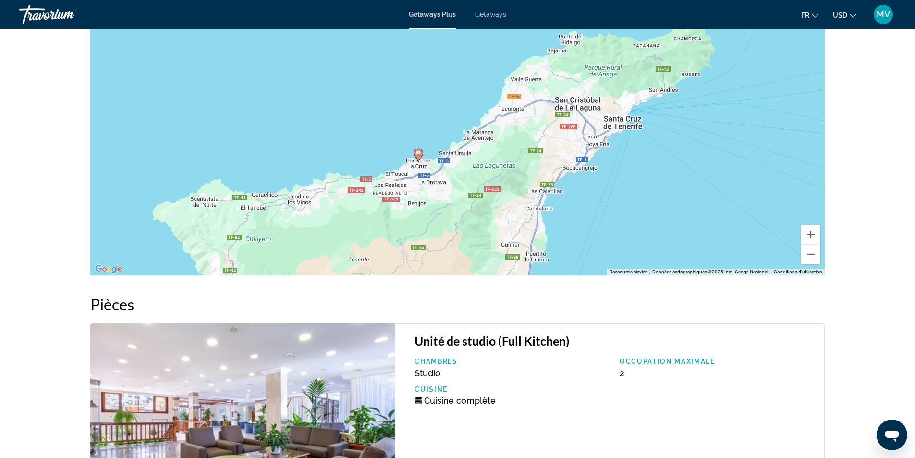
drag, startPoint x: 417, startPoint y: 158, endPoint x: 413, endPoint y: 165, distance: 8.0
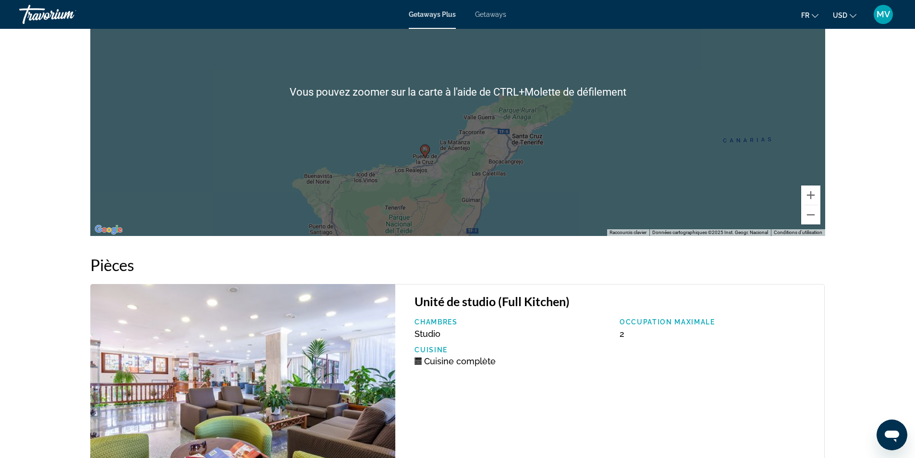
scroll to position [1338, 0]
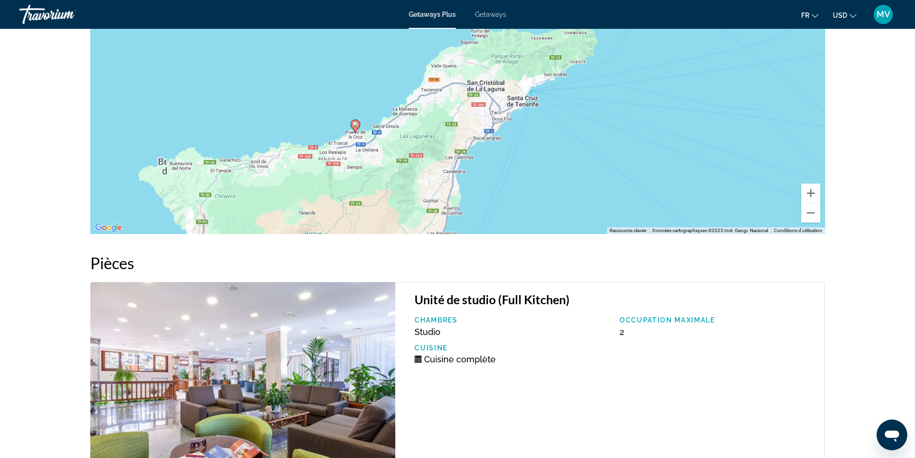
drag, startPoint x: 516, startPoint y: 175, endPoint x: 520, endPoint y: 180, distance: 5.8
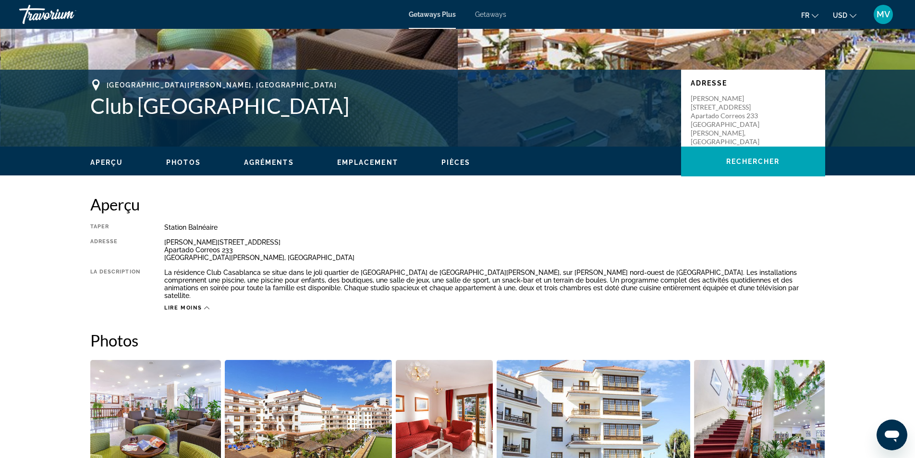
scroll to position [0, 0]
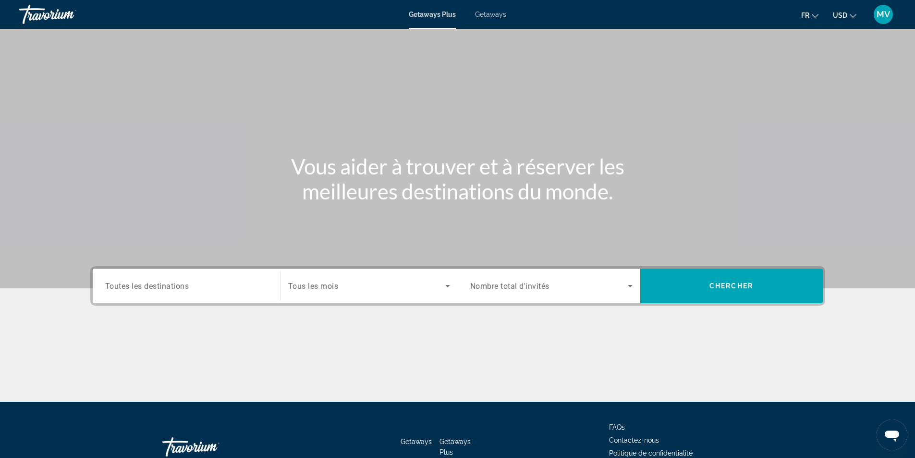
click at [492, 12] on span "Getaways" at bounding box center [490, 15] width 31 height 8
click at [198, 288] on input "Destination Toutes les destinations" at bounding box center [186, 286] width 162 height 12
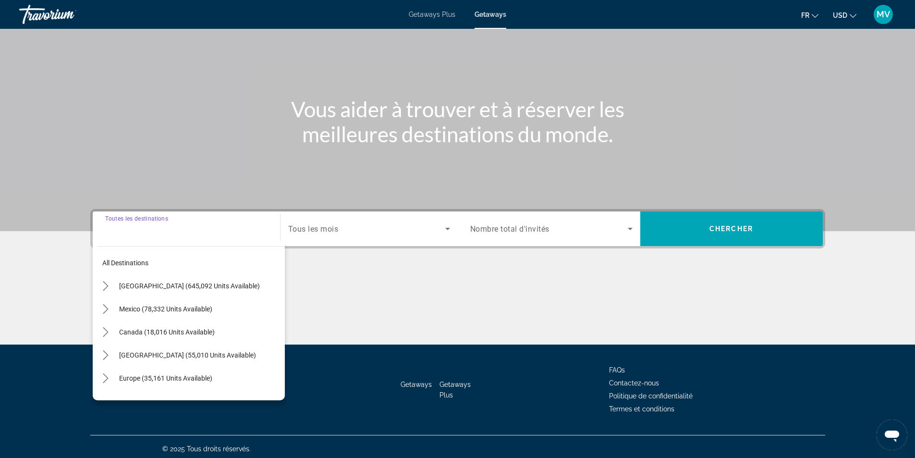
scroll to position [61, 0]
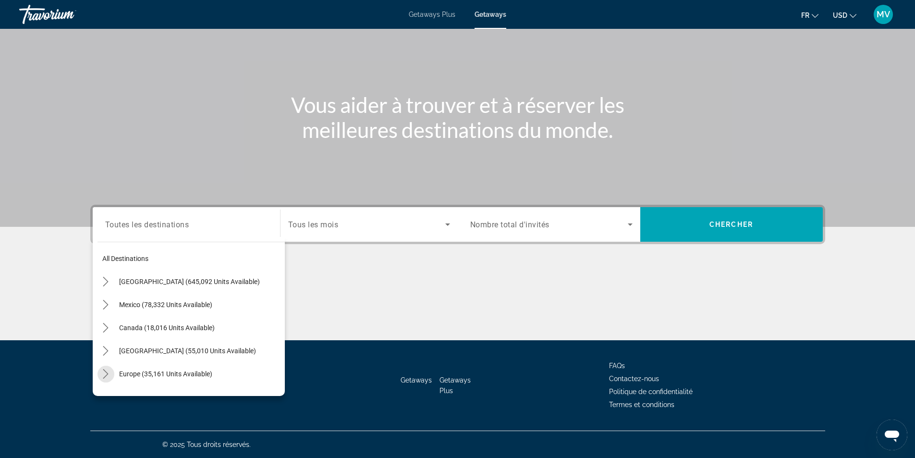
click at [106, 371] on icon "Toggle Europe (35,161 units available) submenu" at bounding box center [106, 374] width 10 height 10
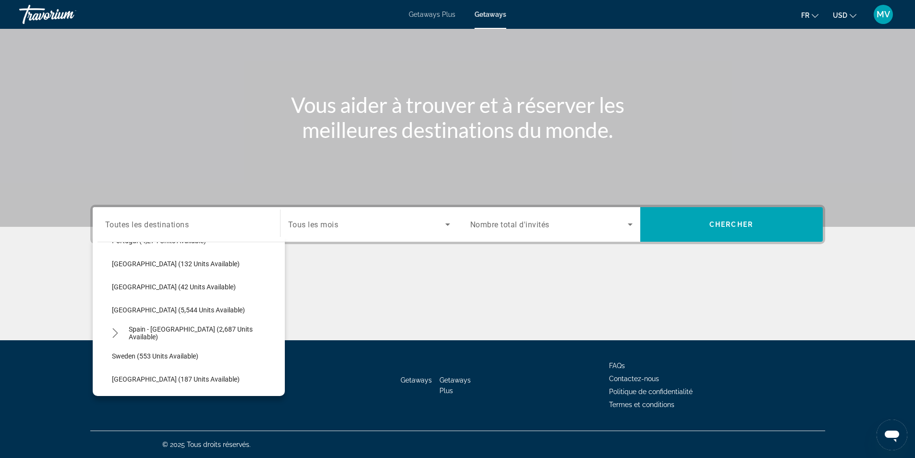
scroll to position [456, 0]
click at [145, 330] on span "Spain - [GEOGRAPHIC_DATA] (2,687 units available)" at bounding box center [204, 332] width 151 height 15
type input "**********"
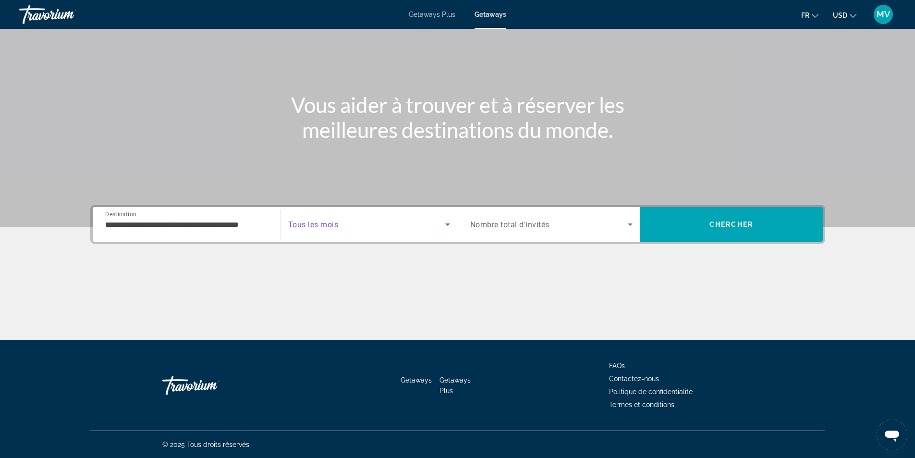
click at [447, 227] on icon "Search widget" at bounding box center [448, 224] width 12 height 12
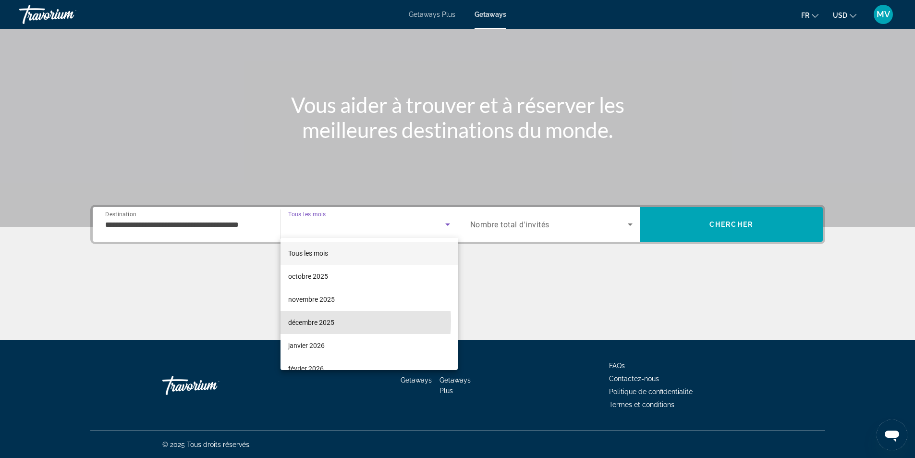
click at [311, 321] on span "décembre 2025" at bounding box center [311, 322] width 46 height 12
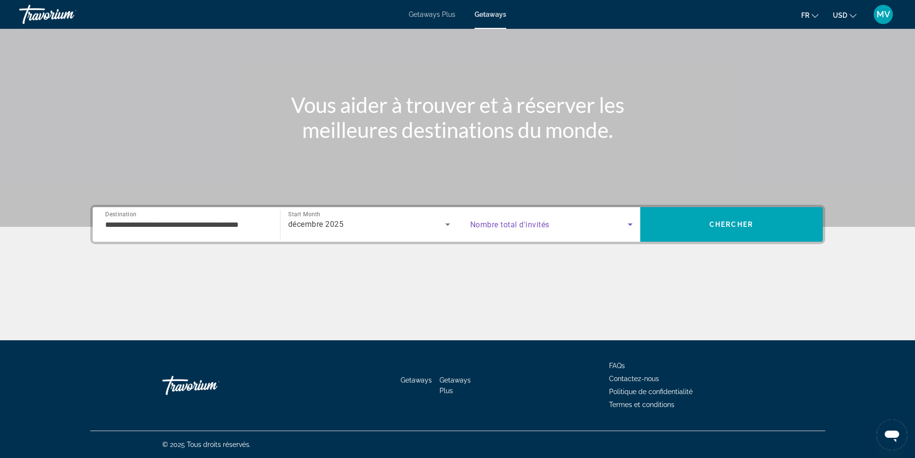
click at [632, 223] on icon "Search widget" at bounding box center [630, 224] width 12 height 12
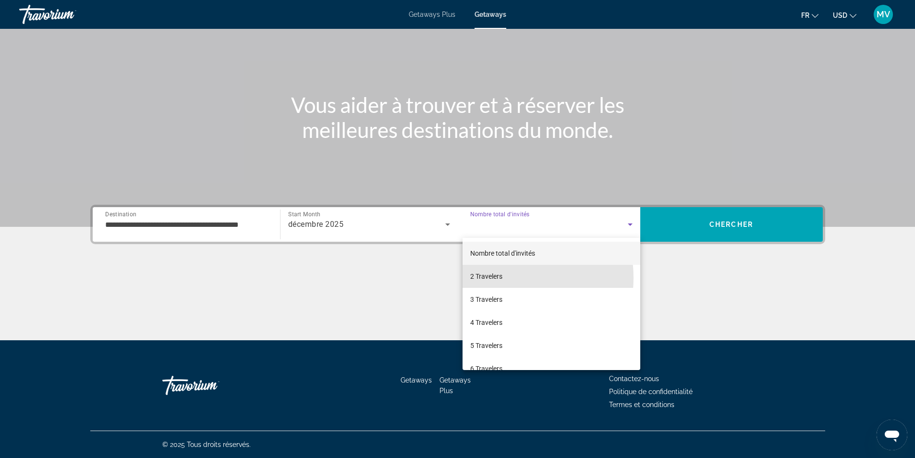
click at [496, 278] on span "2 Travelers" at bounding box center [486, 276] width 32 height 12
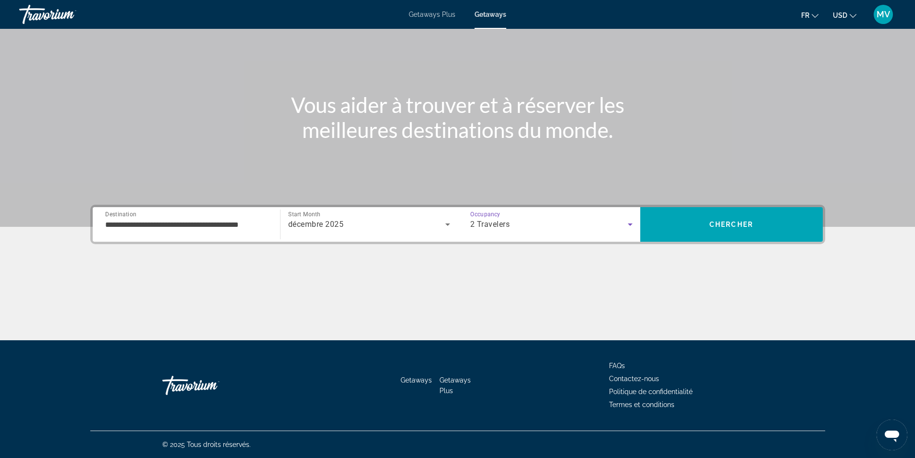
click at [708, 223] on span "Search" at bounding box center [731, 224] width 182 height 23
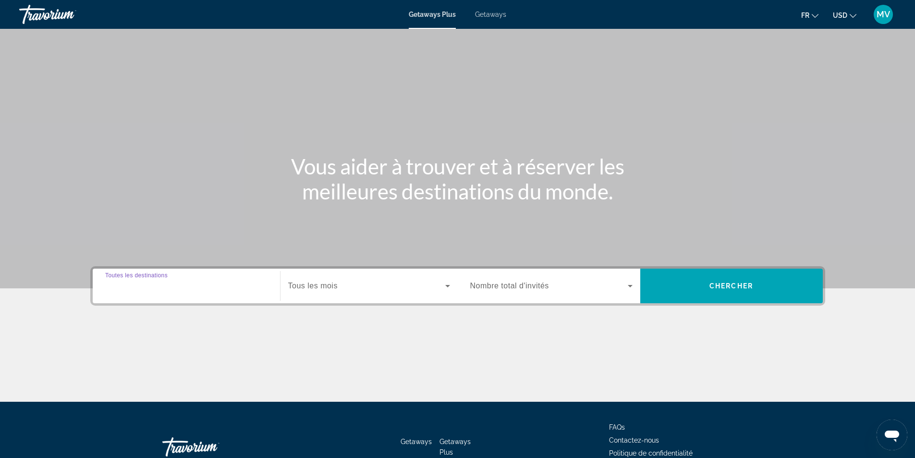
click at [265, 285] on input "Destination Toutes les destinations" at bounding box center [186, 286] width 162 height 12
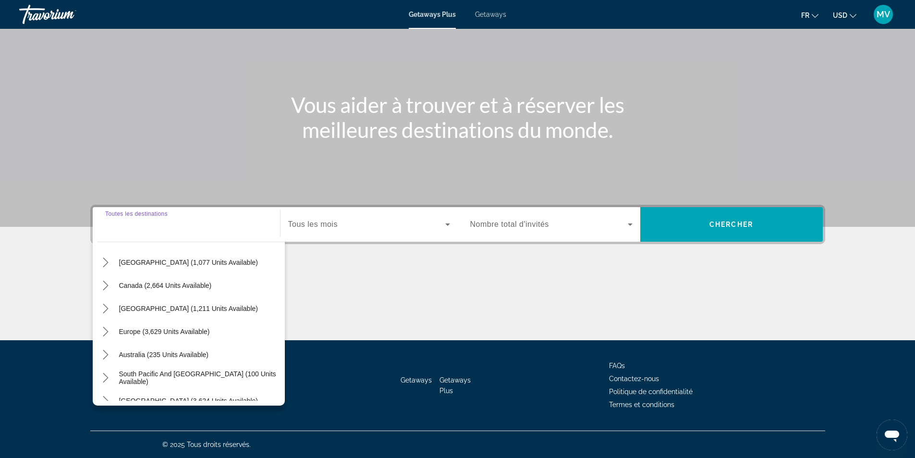
scroll to position [48, 0]
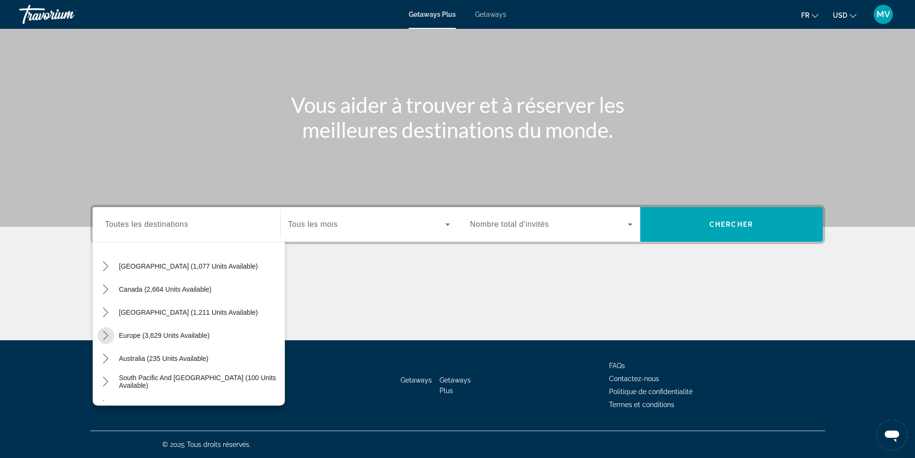
click at [107, 337] on icon "Toggle Europe (3,629 units available) submenu" at bounding box center [105, 335] width 5 height 10
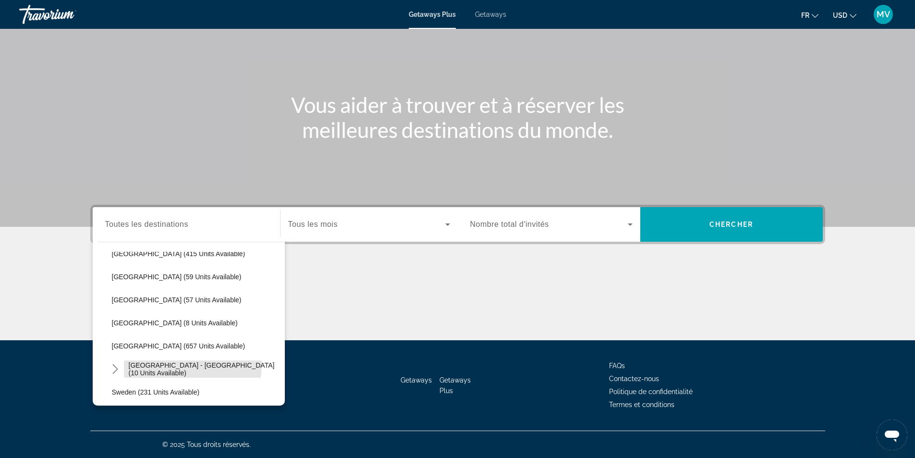
click at [141, 362] on span "Select destination: Spain - Canary Islands (10 units available)" at bounding box center [204, 368] width 161 height 23
type input "**********"
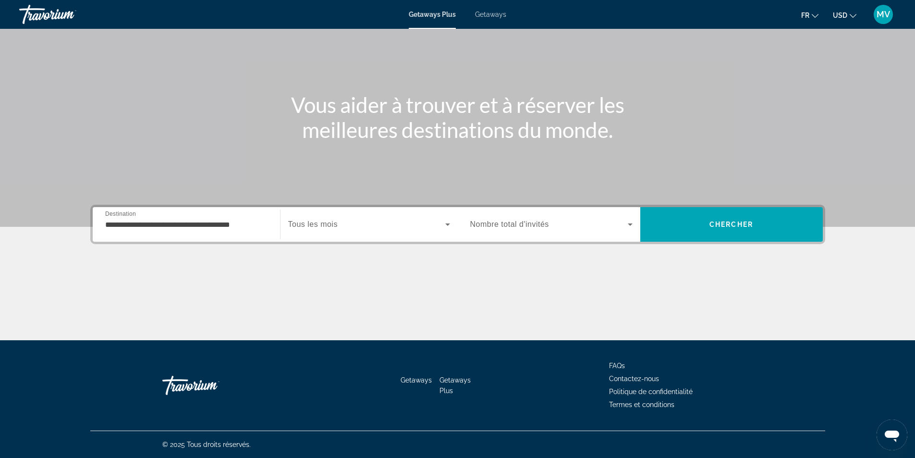
click at [492, 13] on span "Getaways" at bounding box center [490, 15] width 31 height 8
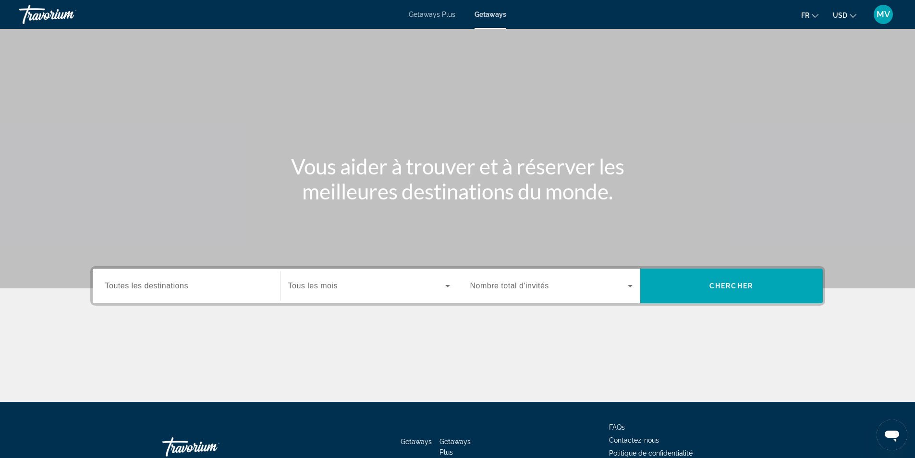
click at [223, 293] on div "Search widget" at bounding box center [186, 285] width 162 height 27
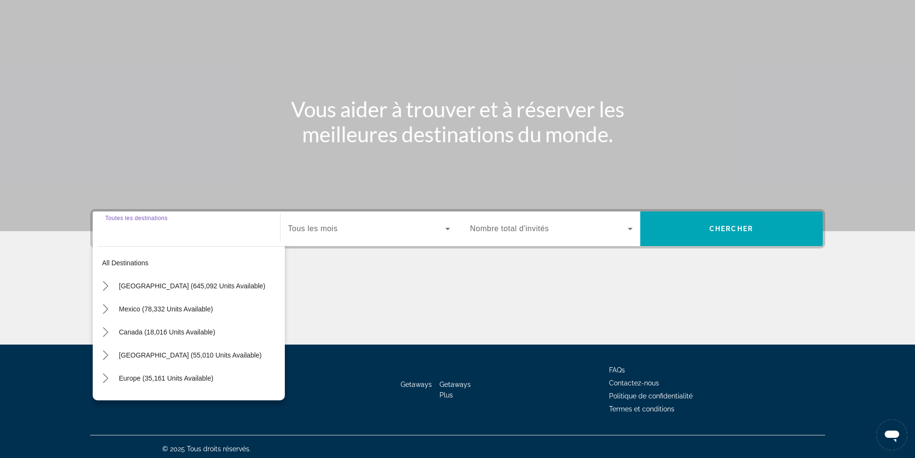
scroll to position [61, 0]
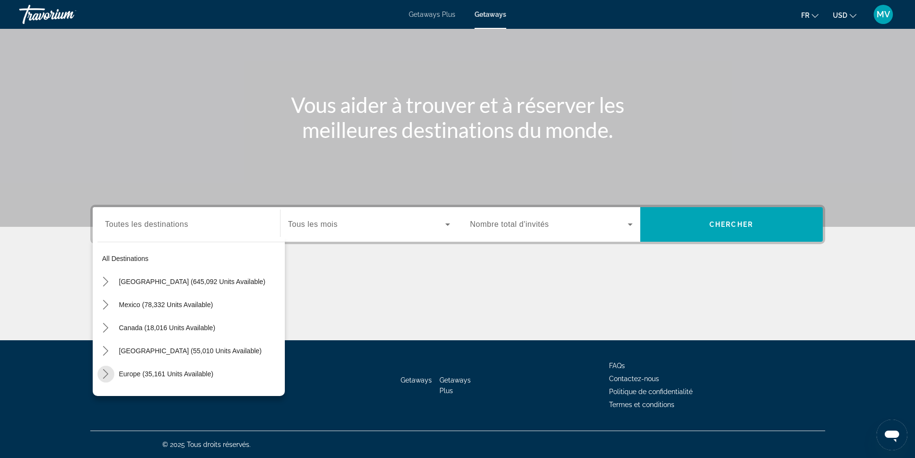
click at [103, 376] on icon "Toggle Europe (35,161 units available) submenu" at bounding box center [106, 374] width 10 height 10
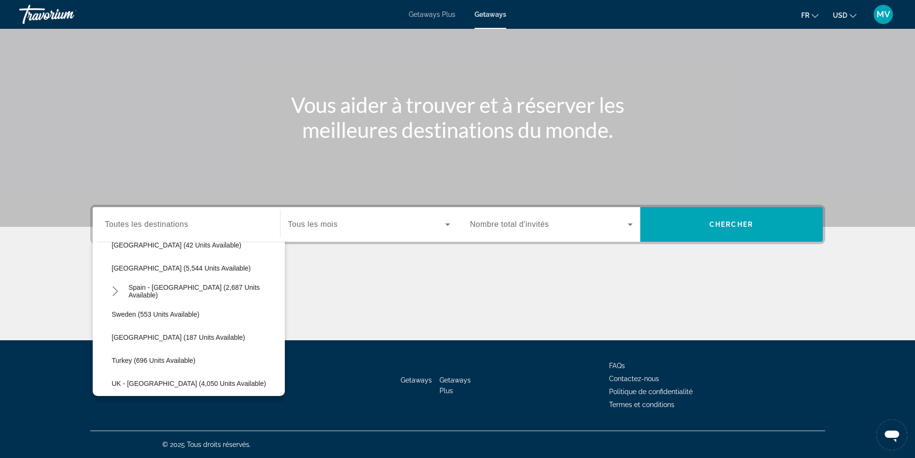
scroll to position [504, 0]
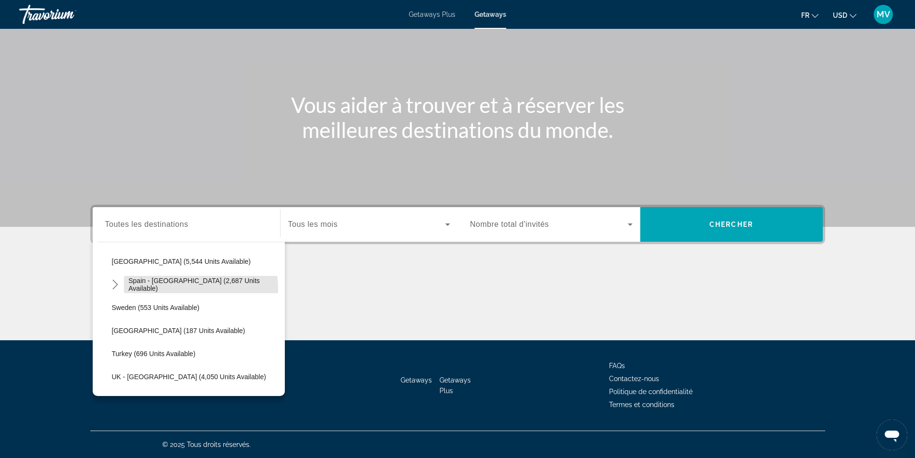
click at [164, 290] on span "Select destination: Spain - Canary Islands (2,687 units available)" at bounding box center [204, 284] width 161 height 23
type input "**********"
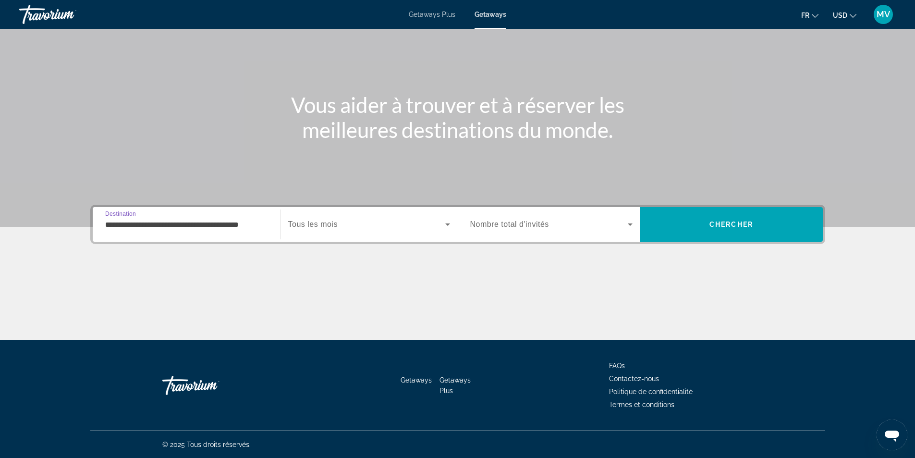
click at [448, 227] on icon "Search widget" at bounding box center [448, 224] width 12 height 12
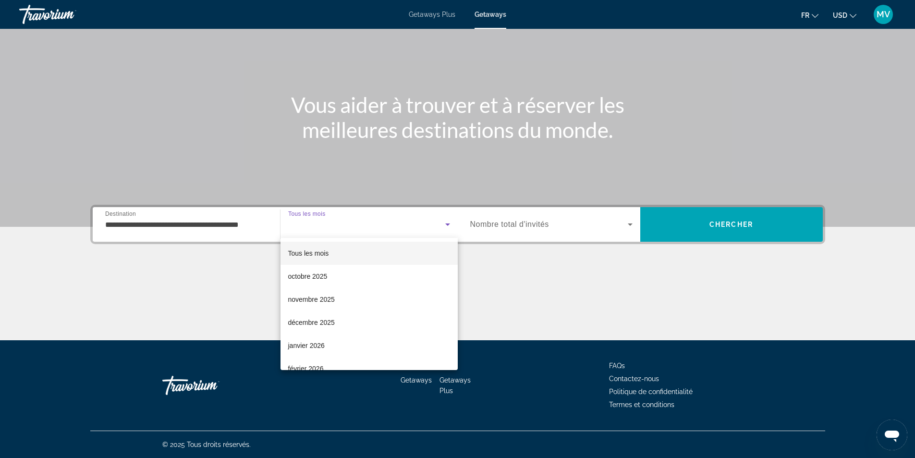
click at [308, 325] on span "décembre 2025" at bounding box center [311, 322] width 47 height 12
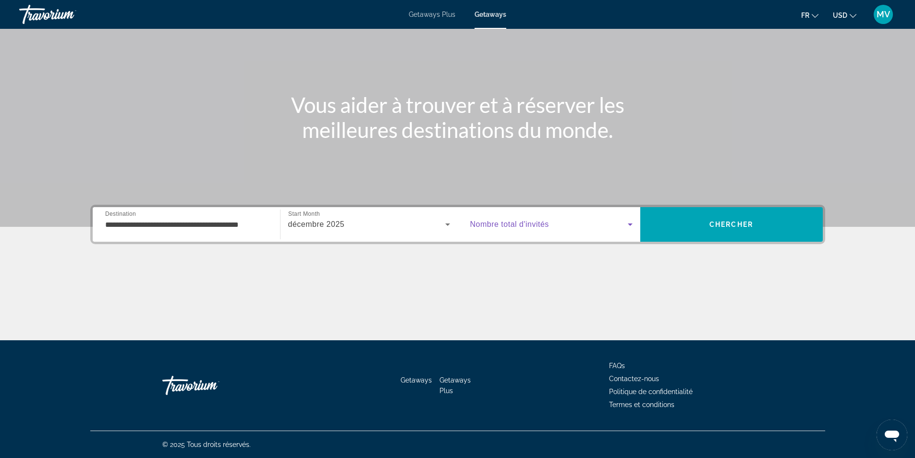
click at [628, 224] on icon "Search widget" at bounding box center [630, 224] width 12 height 12
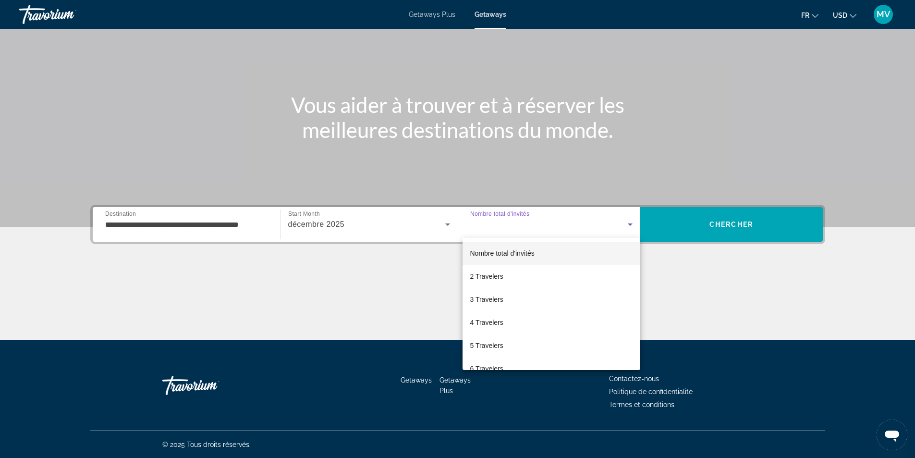
click at [495, 278] on span "2 Travelers" at bounding box center [486, 276] width 33 height 12
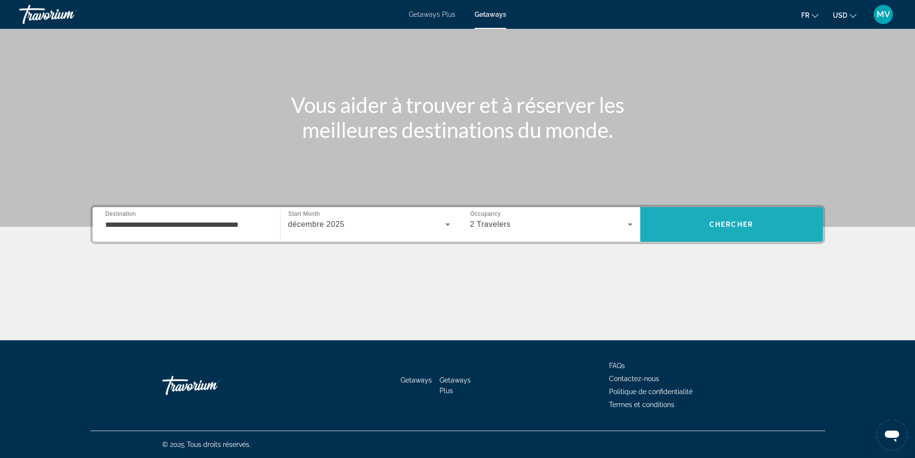
click at [715, 224] on span "Chercher" at bounding box center [731, 224] width 44 height 8
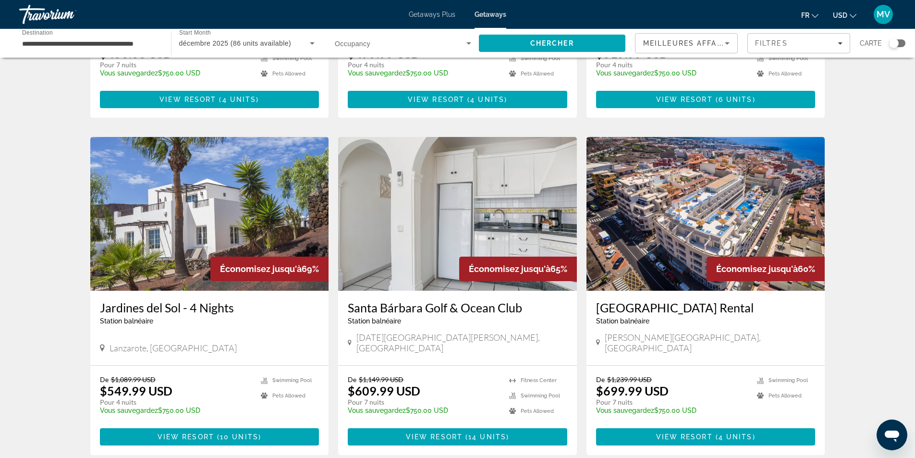
scroll to position [672, 0]
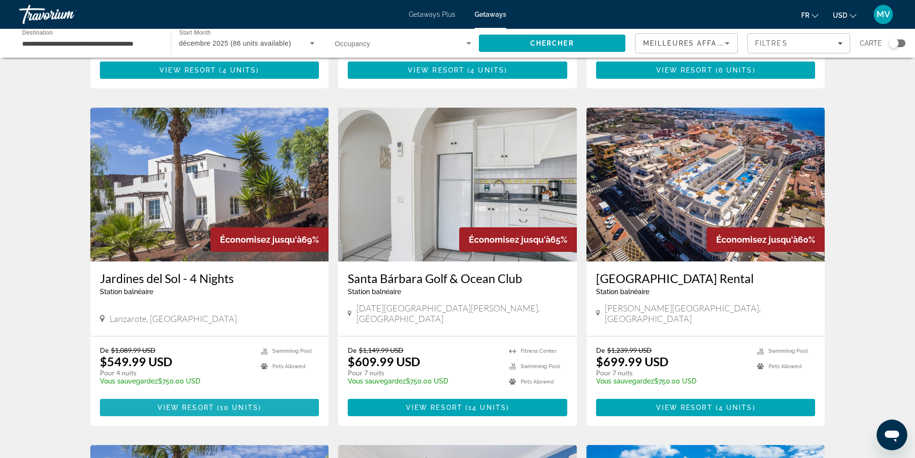
click at [213, 396] on span "Main content" at bounding box center [209, 407] width 219 height 23
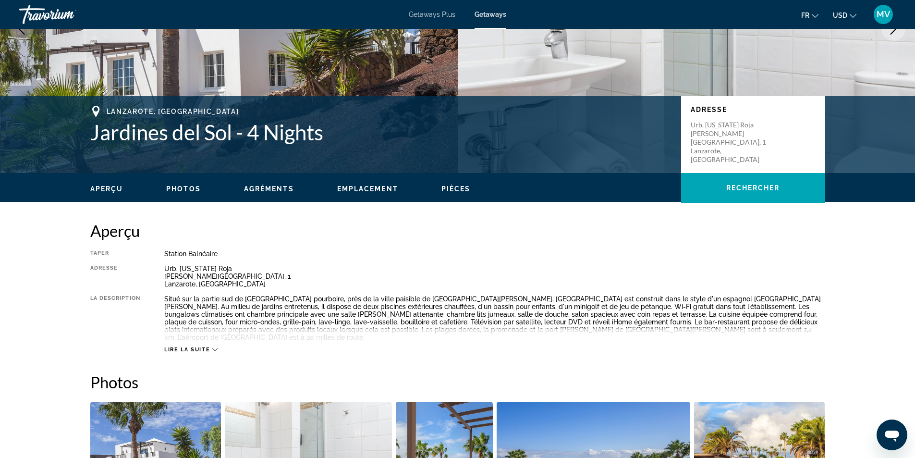
scroll to position [192, 0]
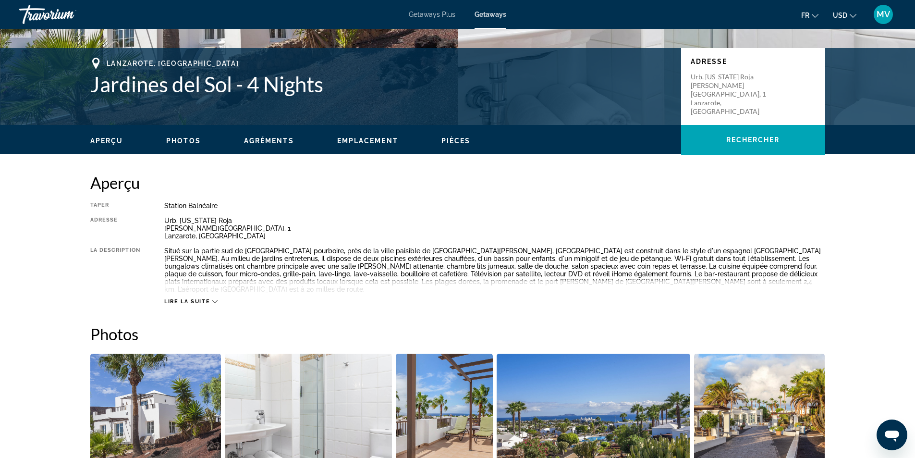
click at [214, 300] on icon "Main content" at bounding box center [214, 301] width 5 height 3
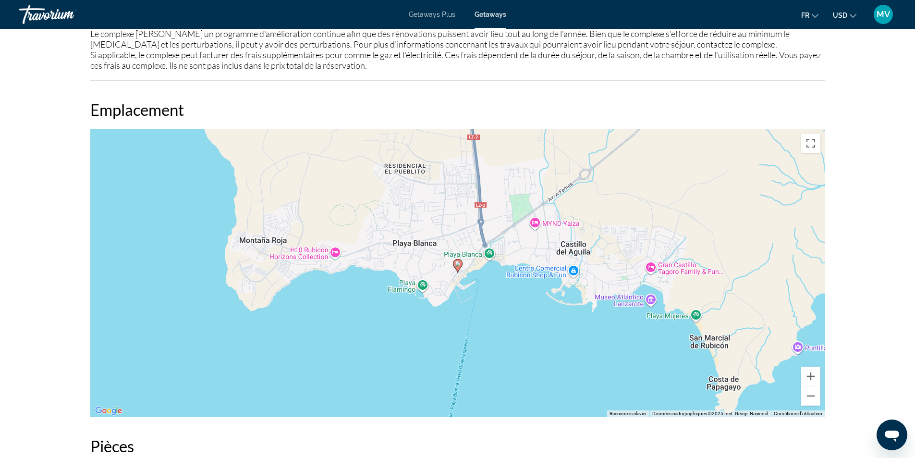
scroll to position [1056, 0]
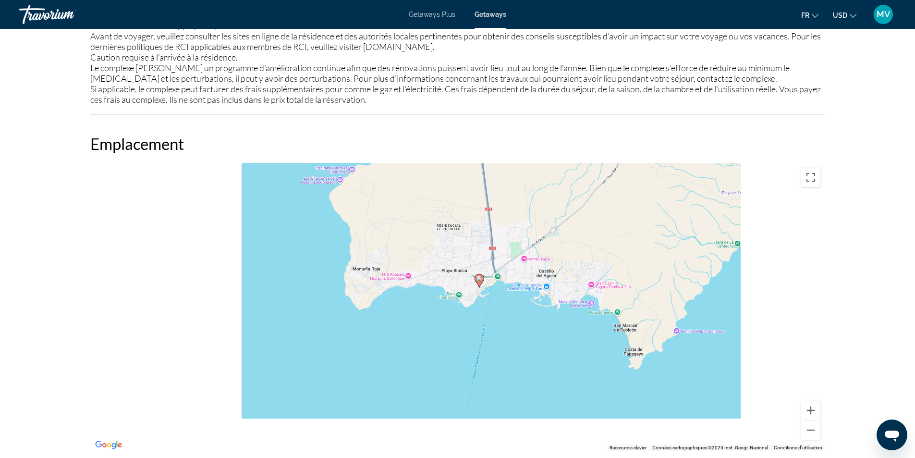
drag, startPoint x: 518, startPoint y: 247, endPoint x: 509, endPoint y: 252, distance: 10.5
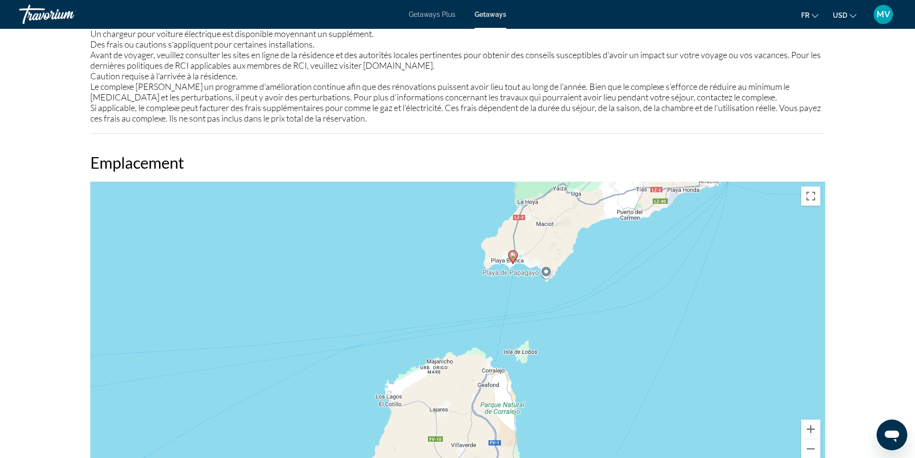
scroll to position [1023, 0]
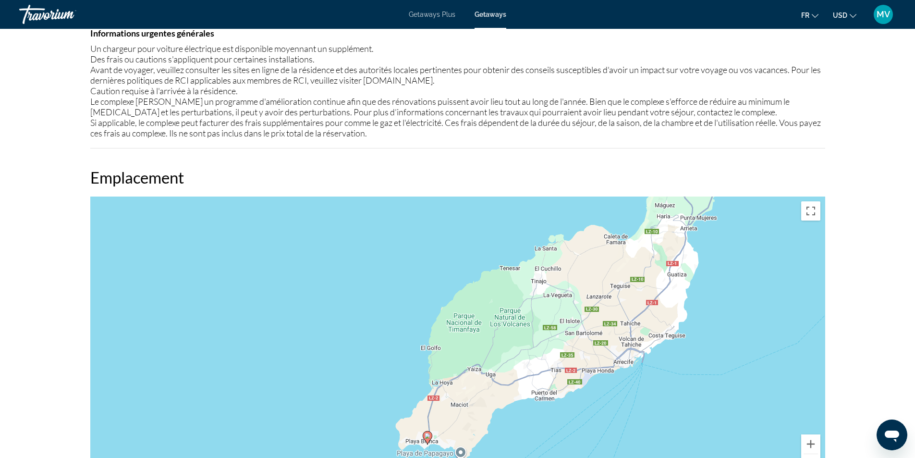
drag, startPoint x: 558, startPoint y: 219, endPoint x: 472, endPoint y: 388, distance: 189.0
click at [472, 388] on div "Pour activer le glissement avec le clavier, appuyez sur Alt+Entrée. Une fois ce…" at bounding box center [457, 340] width 735 height 288
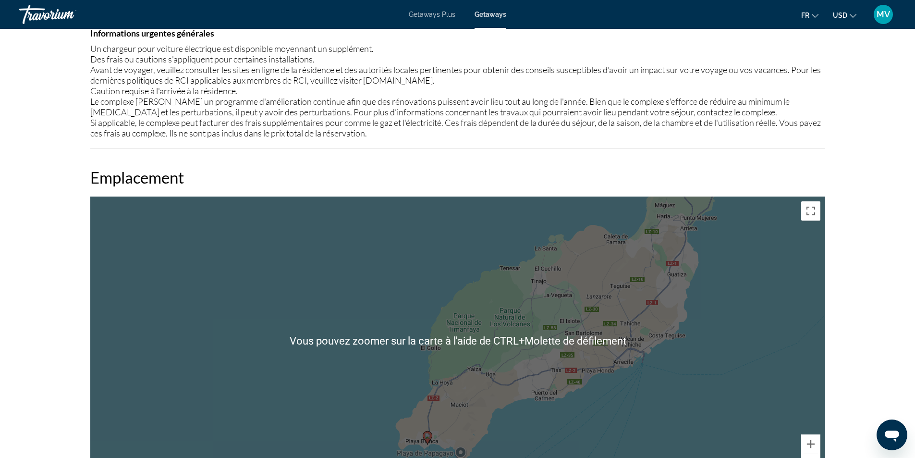
scroll to position [1071, 0]
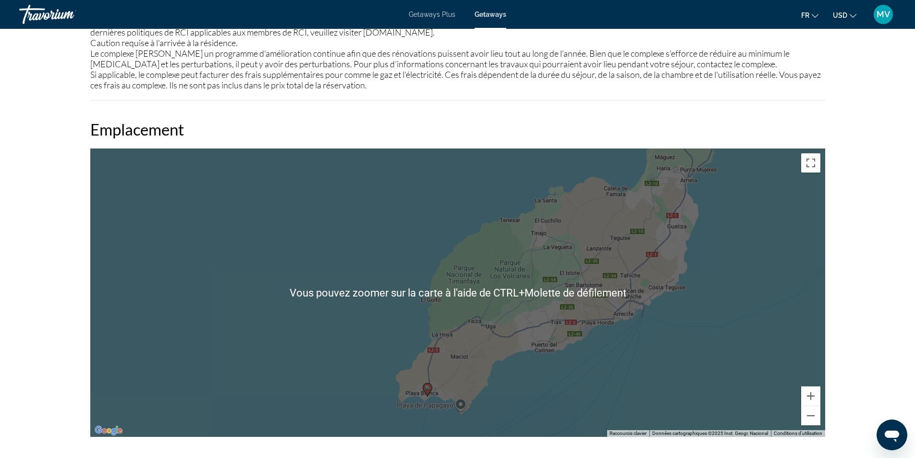
click at [572, 249] on div "Pour activer le glissement avec le clavier, appuyez sur Alt+Entrée. Une fois ce…" at bounding box center [457, 292] width 735 height 288
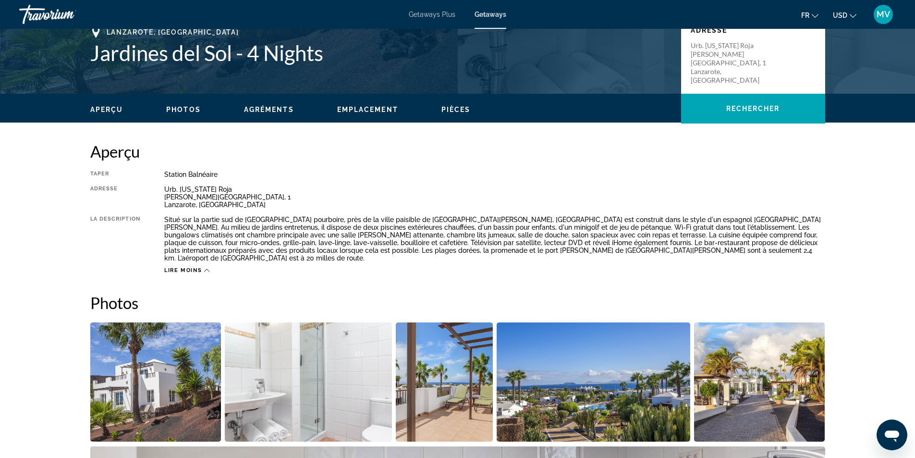
scroll to position [240, 0]
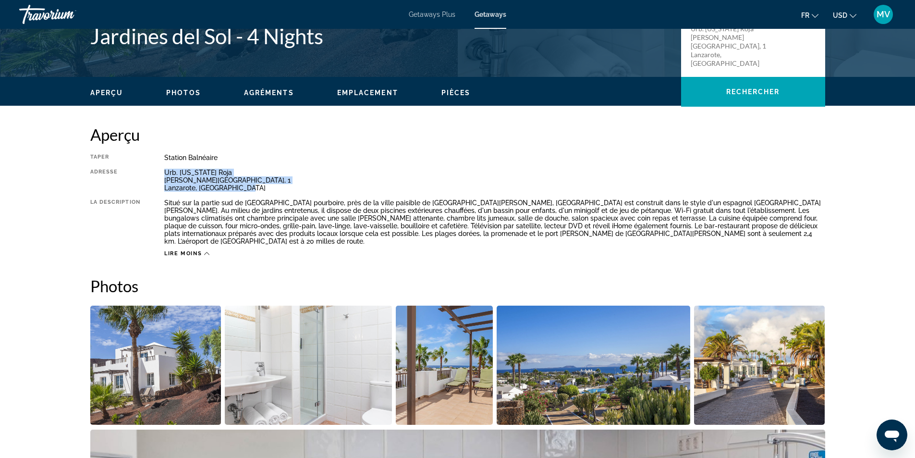
drag, startPoint x: 165, startPoint y: 171, endPoint x: 249, endPoint y: 185, distance: 85.1
click at [249, 185] on div "Urb. Montana Roja C. Francia, 1 Lanzarote, Canary Islands" at bounding box center [494, 180] width 661 height 23
copy div "Urb. Montana Roja C. Francia, 1 Lanzarote, Canary Islands"
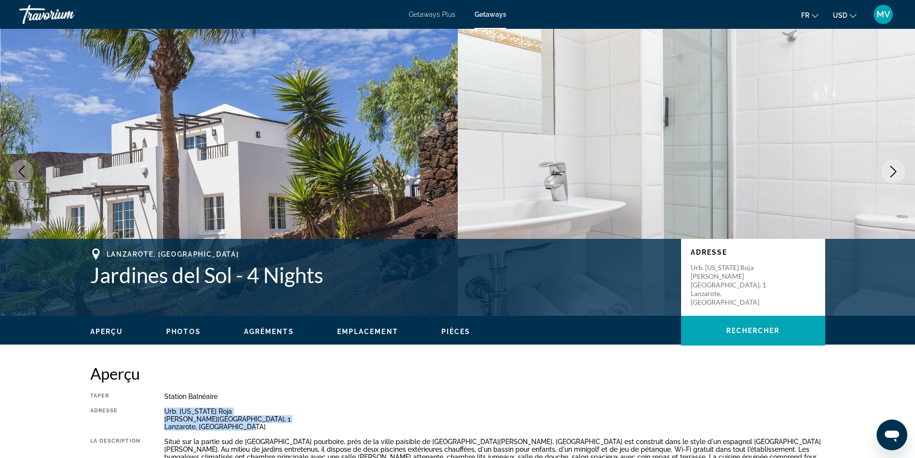
scroll to position [0, 0]
